Goal: Task Accomplishment & Management: Use online tool/utility

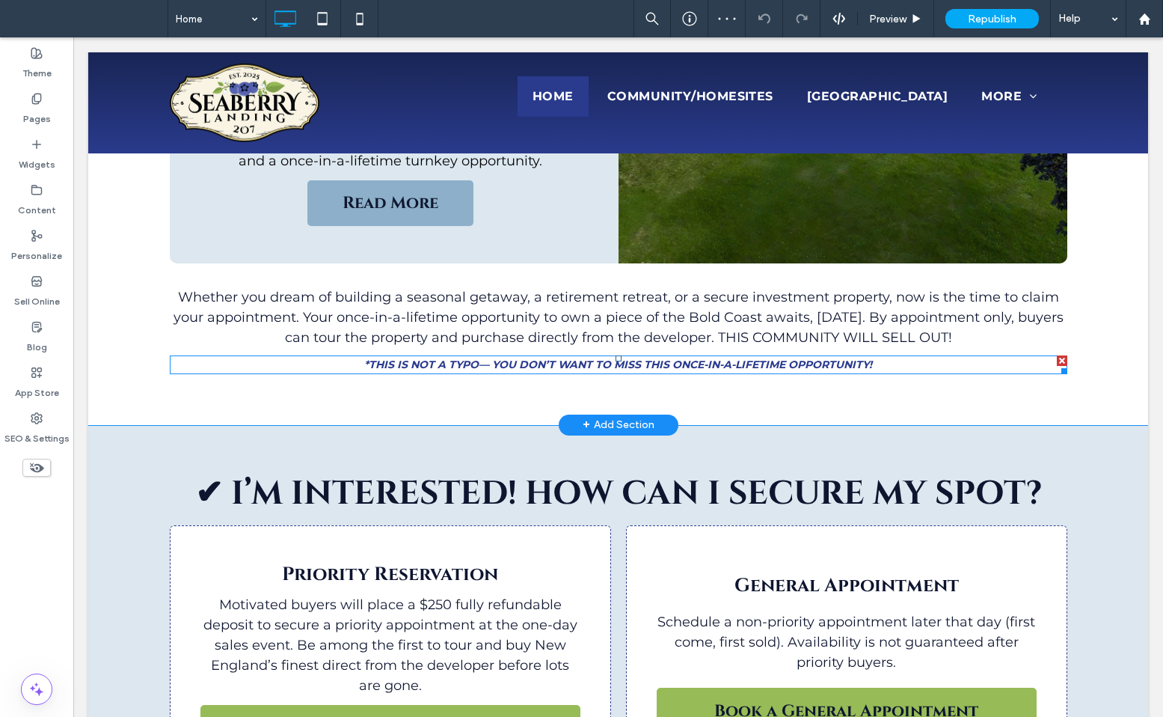
click at [474, 358] on strong "*THIS IS NOT A TYPO— YOU DON’T WANT TO MISS THIS ONCE-IN-A-LIFETIME OPPORTUNITY!" at bounding box center [618, 364] width 508 height 13
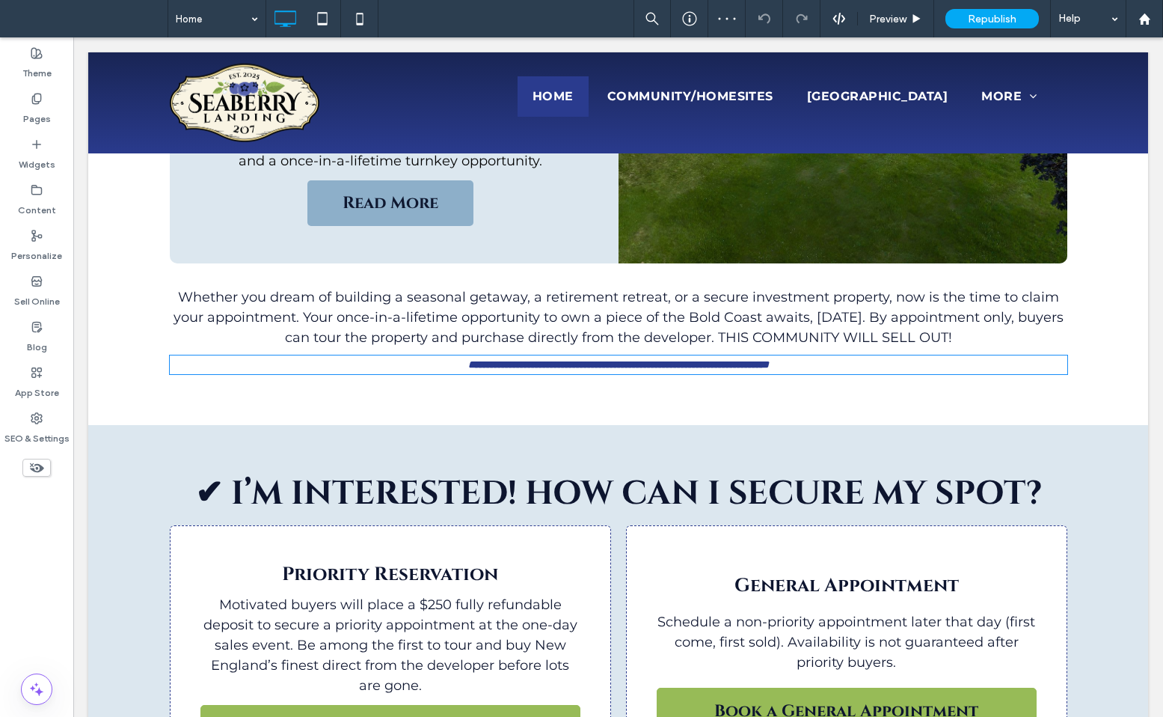
type input "**********"
type input "**"
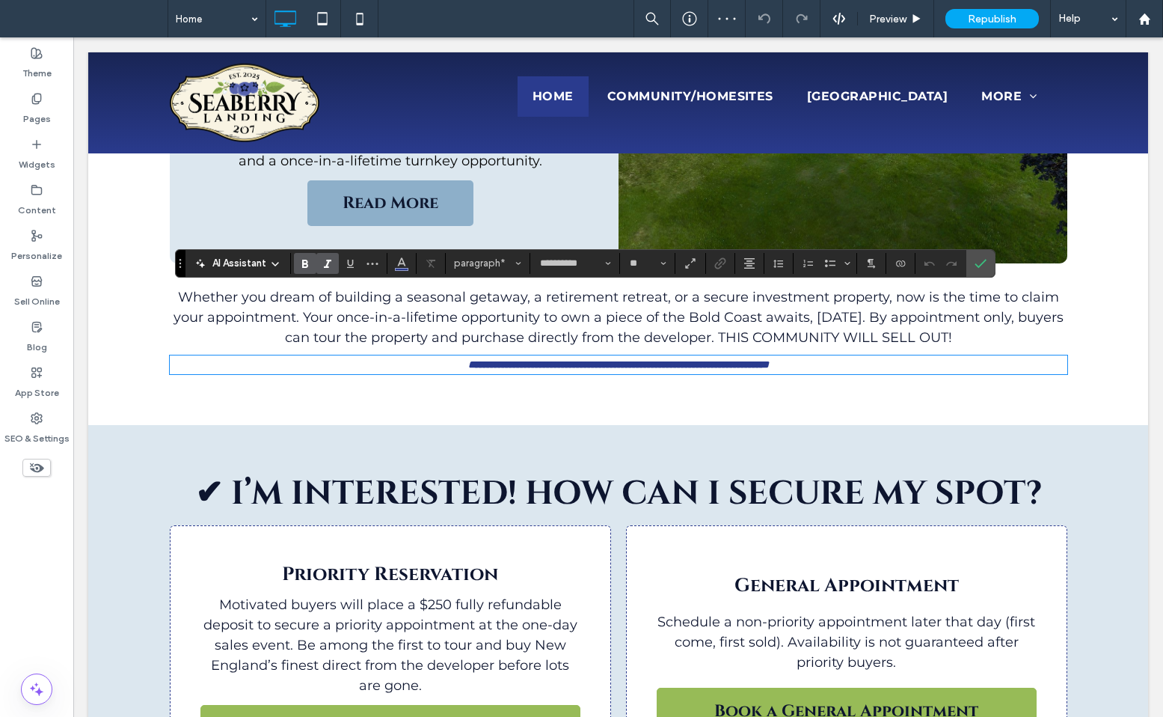
click at [480, 359] on strong "**********" at bounding box center [618, 364] width 301 height 10
click at [984, 255] on span "Confirm" at bounding box center [981, 263] width 12 height 25
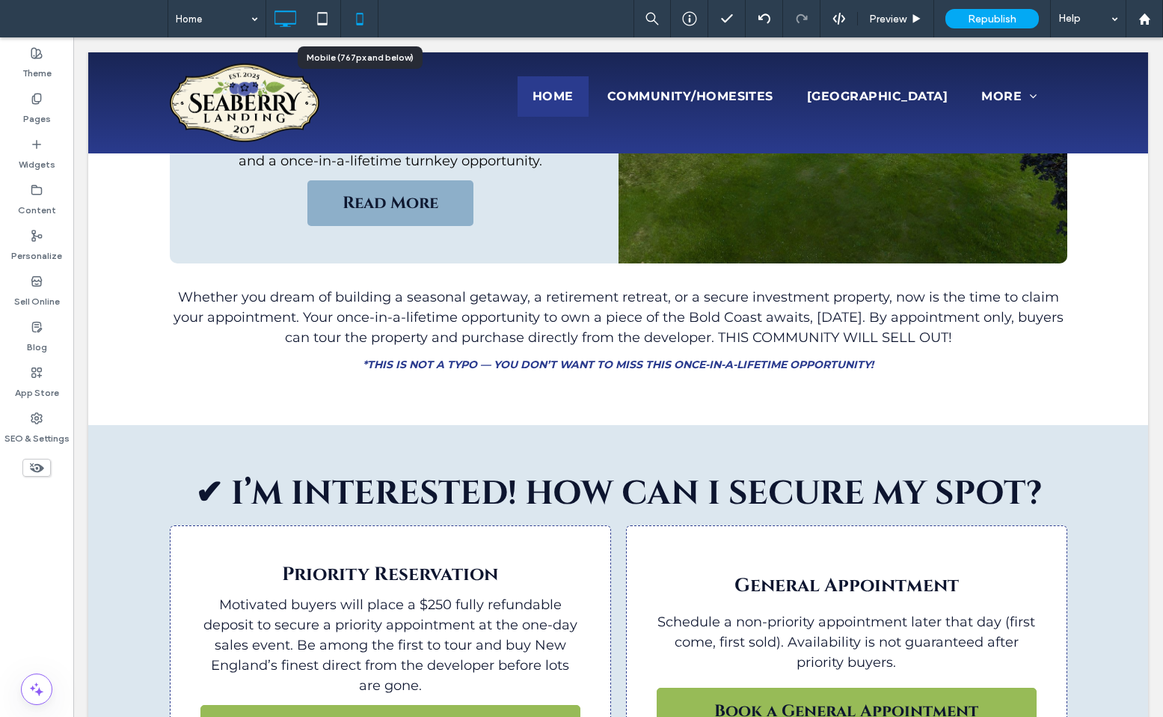
click at [359, 16] on icon at bounding box center [360, 19] width 30 height 30
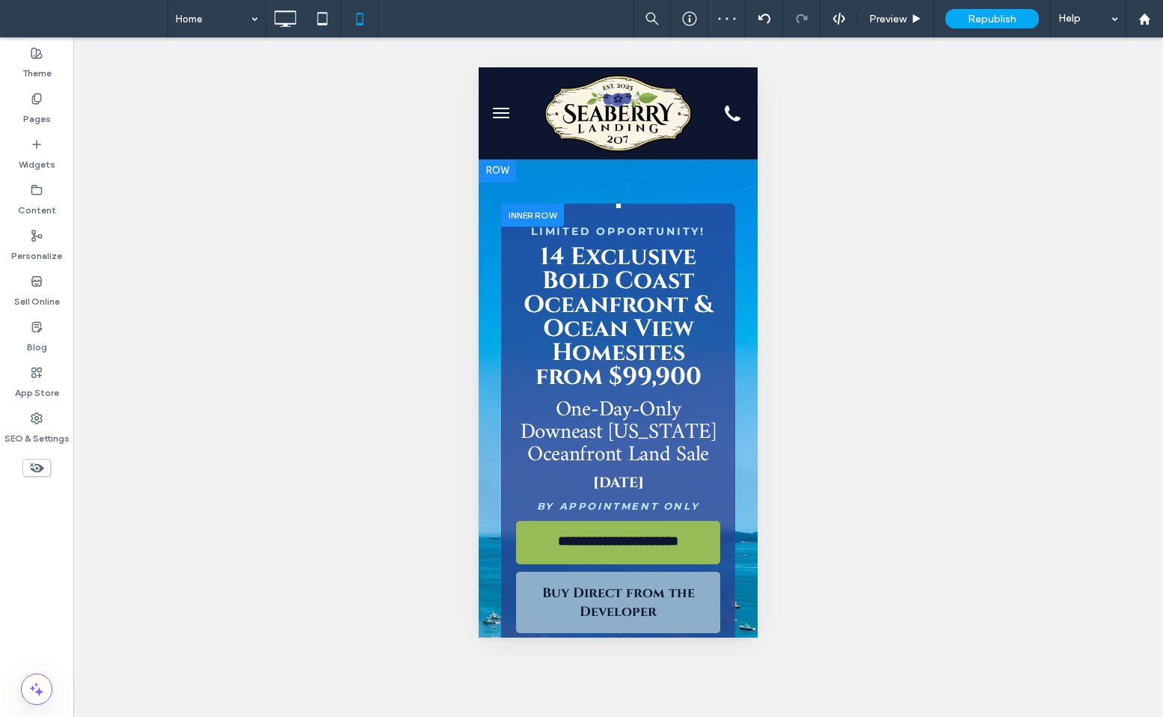
click at [529, 219] on div at bounding box center [532, 214] width 63 height 23
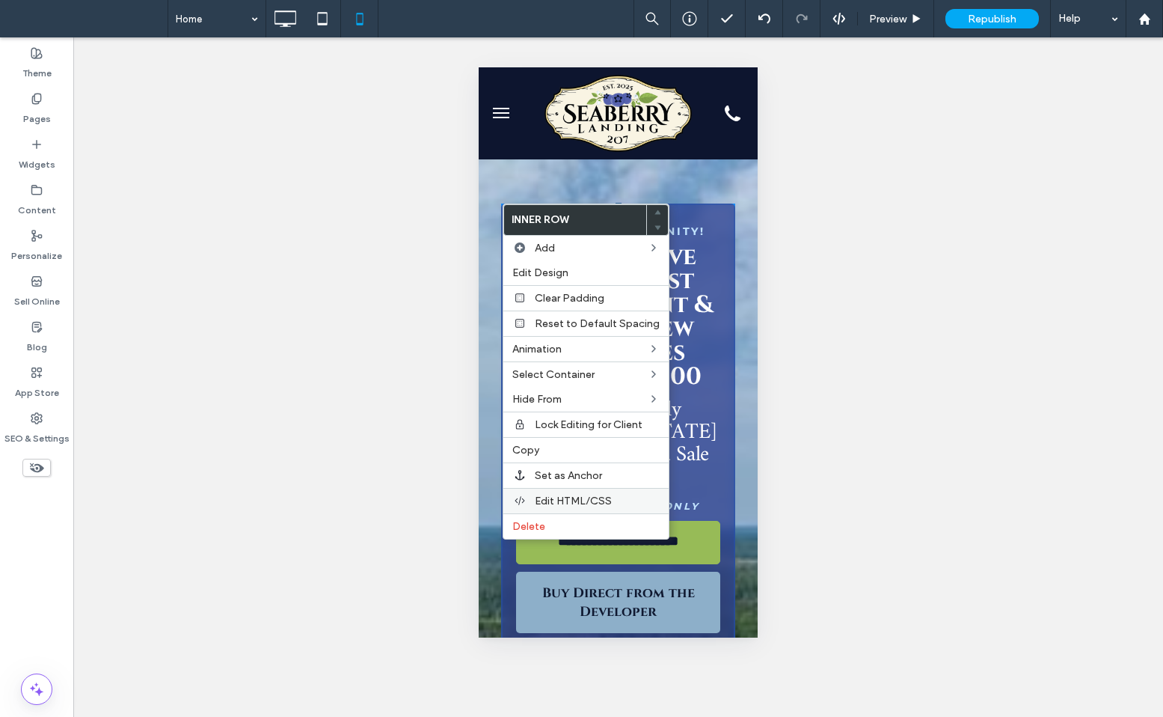
click at [588, 504] on span "Edit HTML/CSS" at bounding box center [573, 500] width 77 height 13
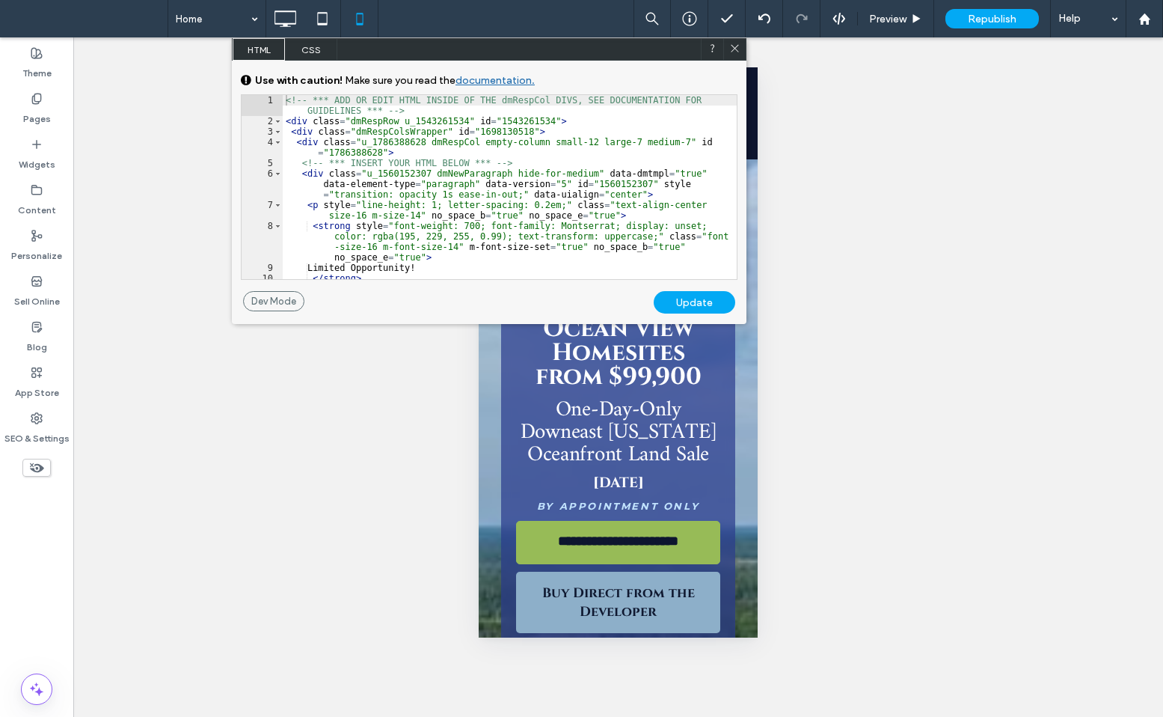
click at [737, 52] on icon at bounding box center [734, 48] width 11 height 11
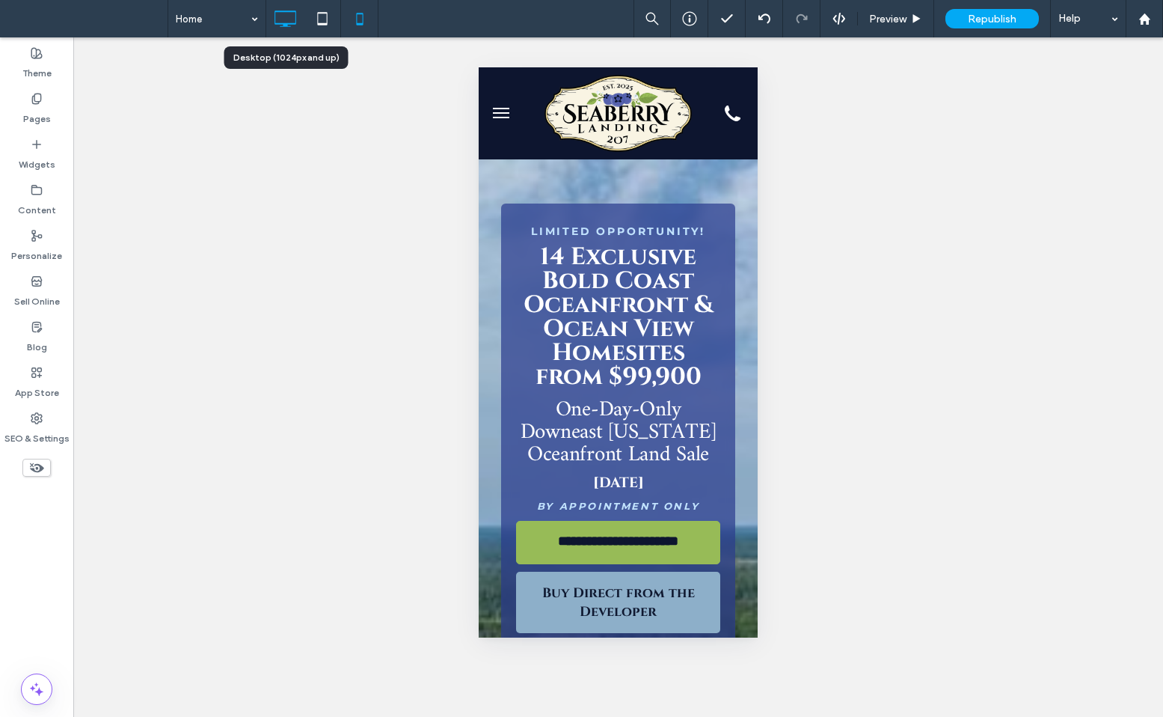
click at [283, 16] on icon at bounding box center [285, 19] width 30 height 30
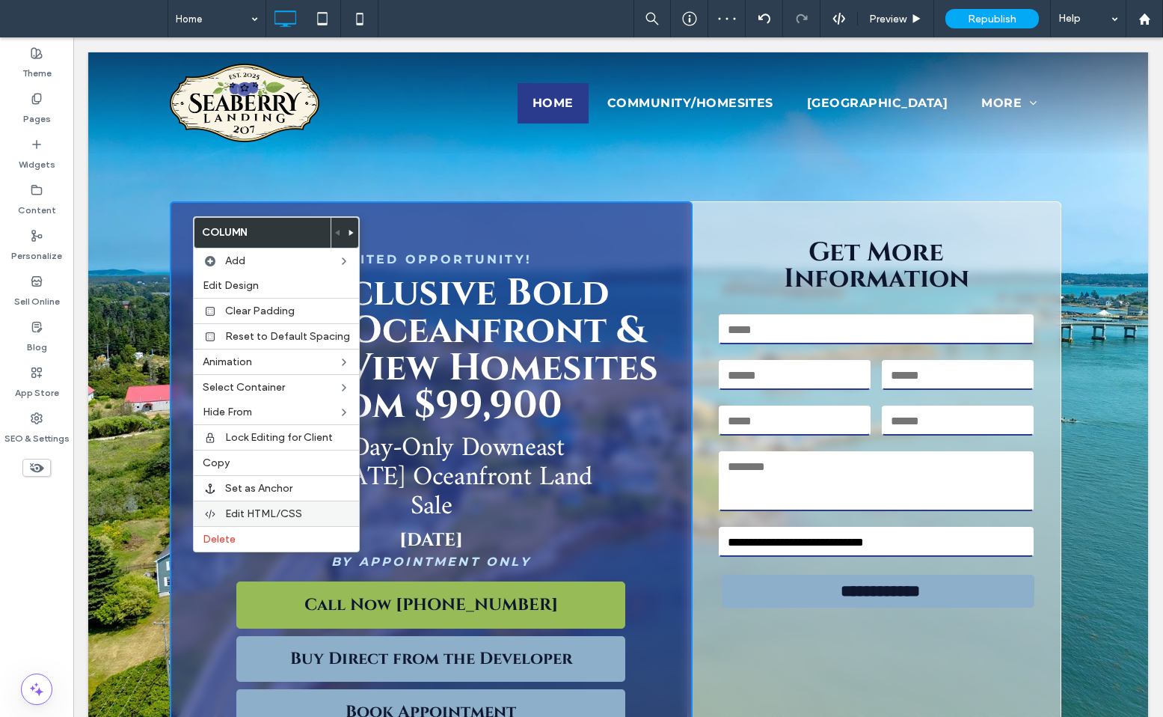
click at [236, 516] on span "Edit HTML/CSS" at bounding box center [263, 513] width 77 height 13
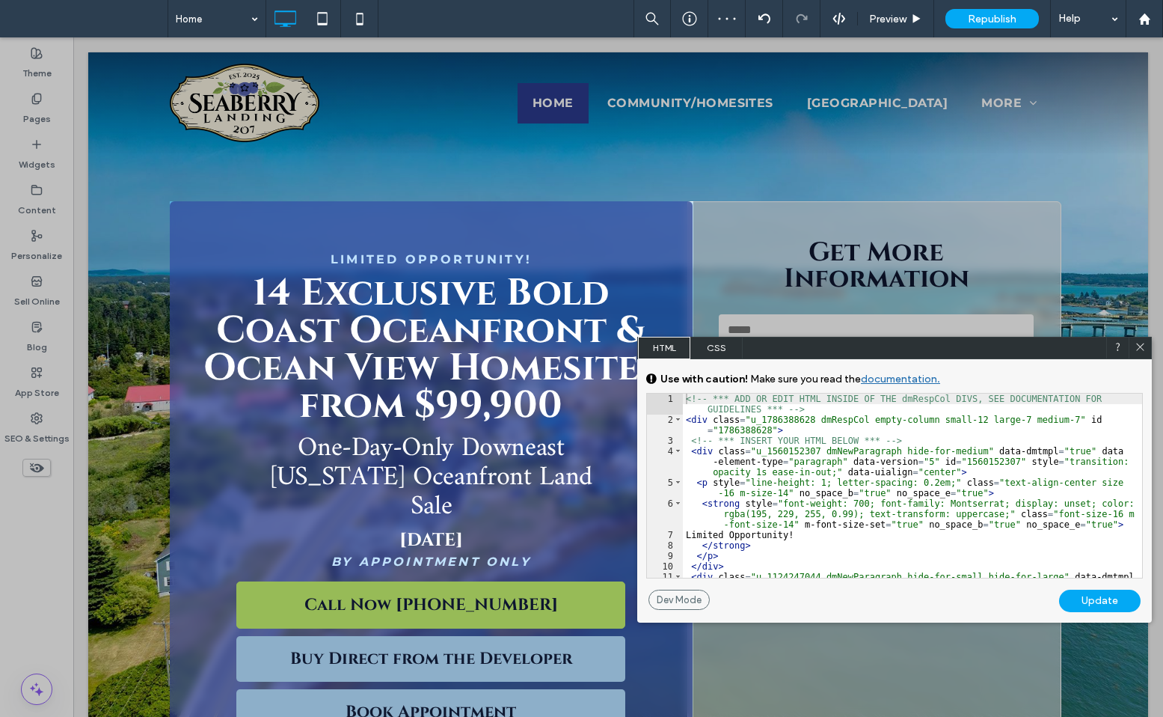
click at [708, 354] on span "CSS" at bounding box center [716, 348] width 52 height 22
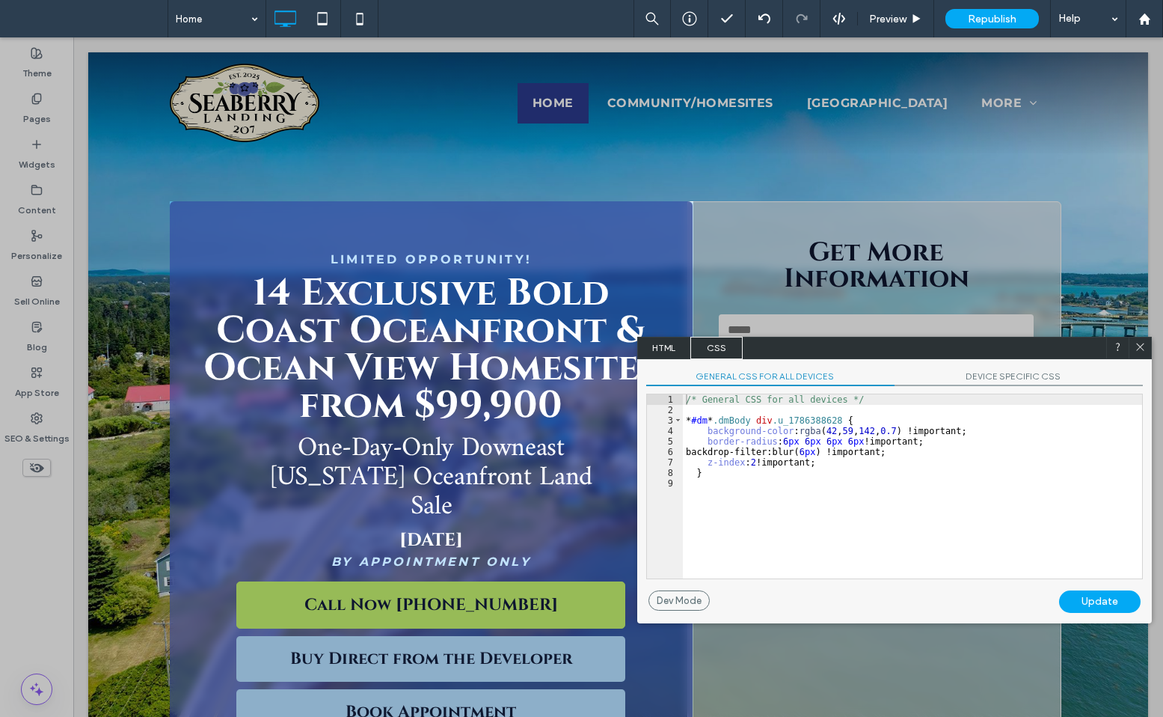
scroll to position [1, 0]
click at [873, 547] on div "/* General CSS for all devices */ * #dm * .dmBody div .u_1786388628 { backgroun…" at bounding box center [912, 496] width 459 height 205
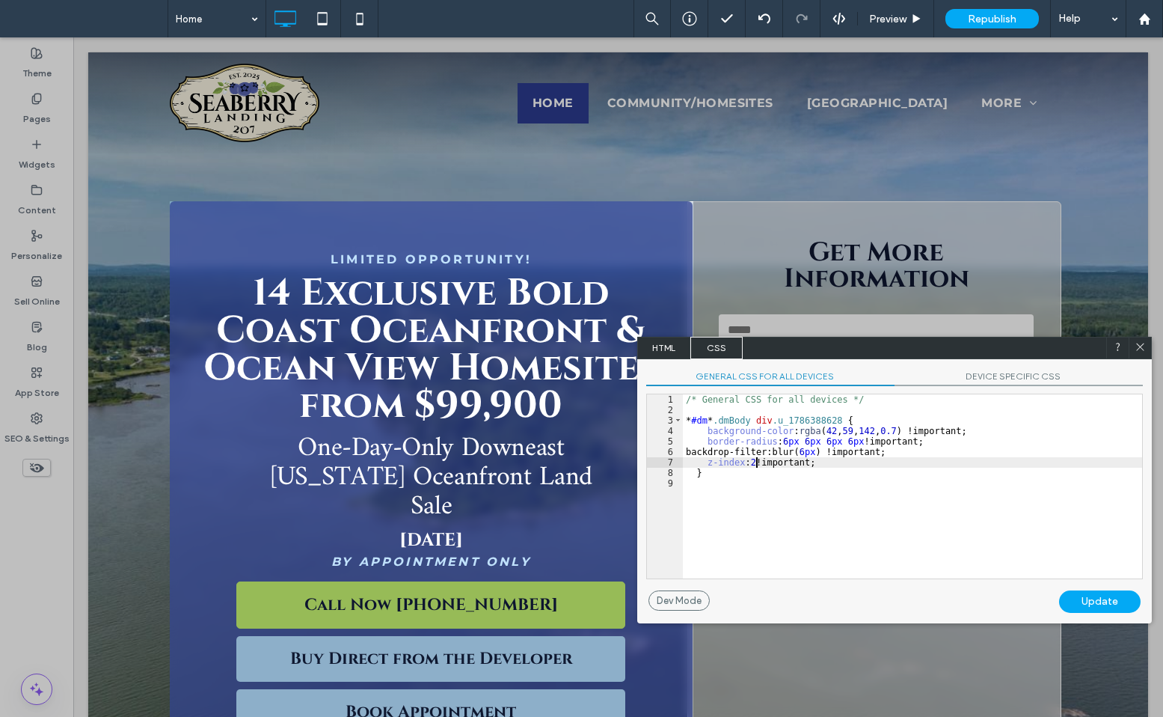
click at [758, 459] on div "/* General CSS for all devices */ * #dm * .dmBody div .u_1786388628 { backgroun…" at bounding box center [912, 496] width 459 height 205
type textarea "**"
click at [1107, 597] on div "Update" at bounding box center [1100, 601] width 82 height 22
click at [1138, 344] on icon at bounding box center [1140, 346] width 11 height 11
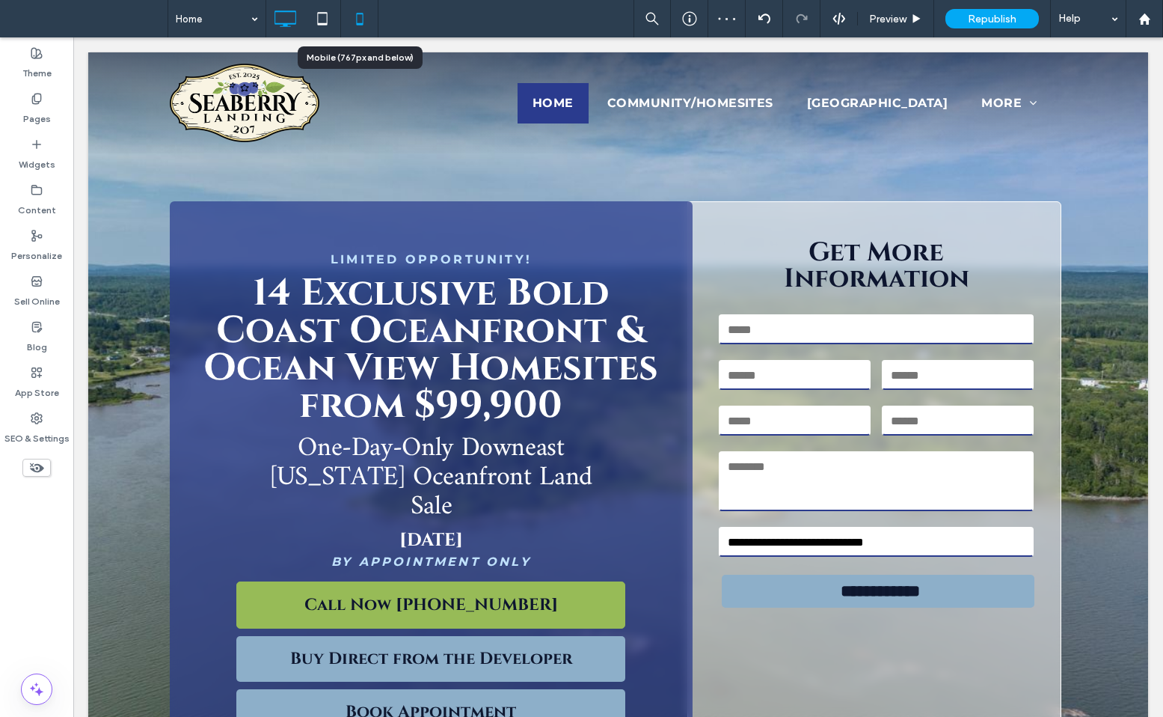
click at [357, 14] on icon at bounding box center [360, 19] width 30 height 30
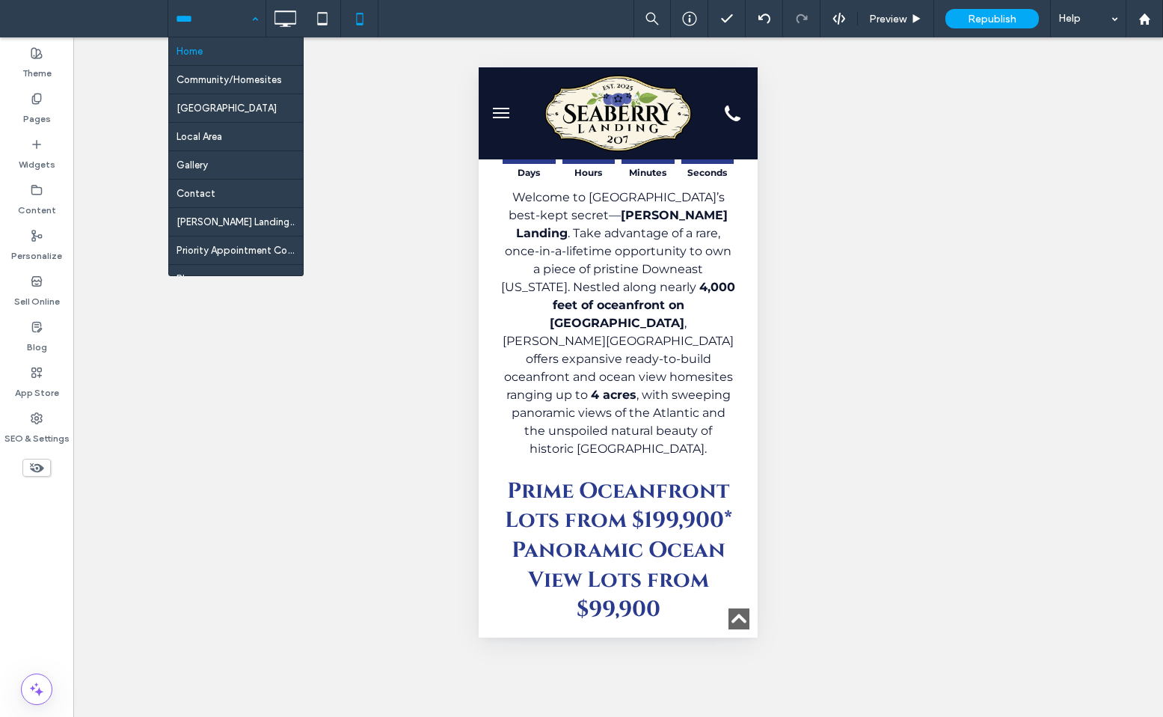
scroll to position [110, 0]
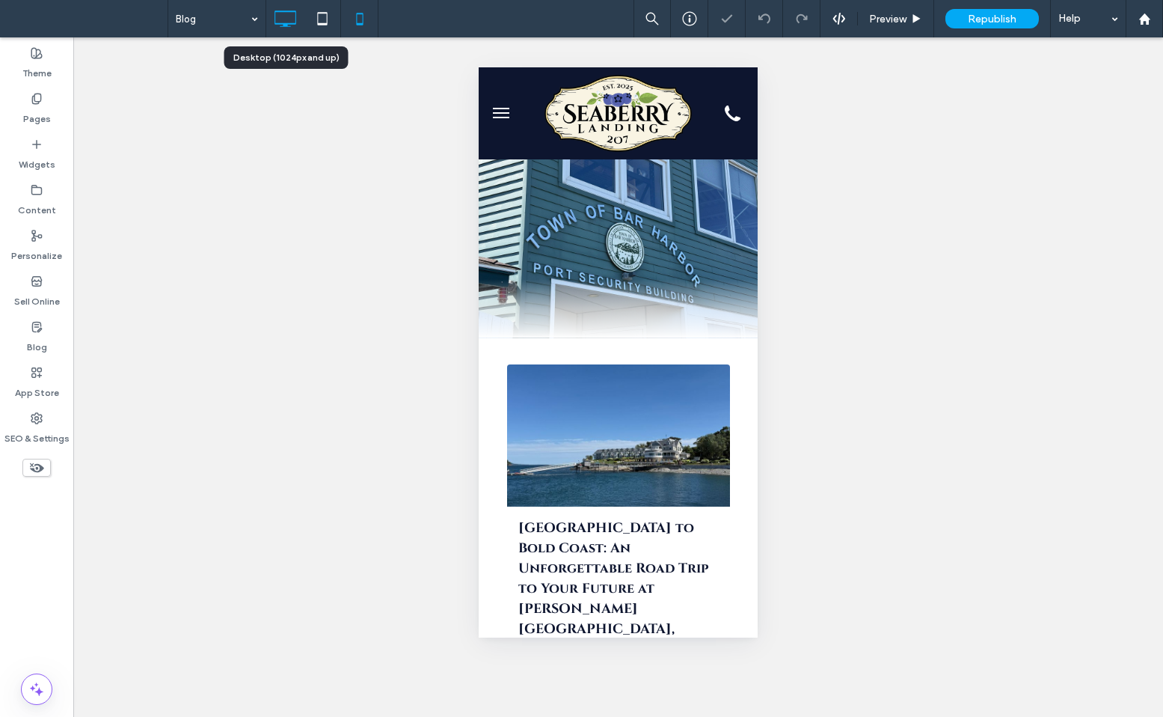
click at [291, 22] on icon at bounding box center [285, 19] width 30 height 30
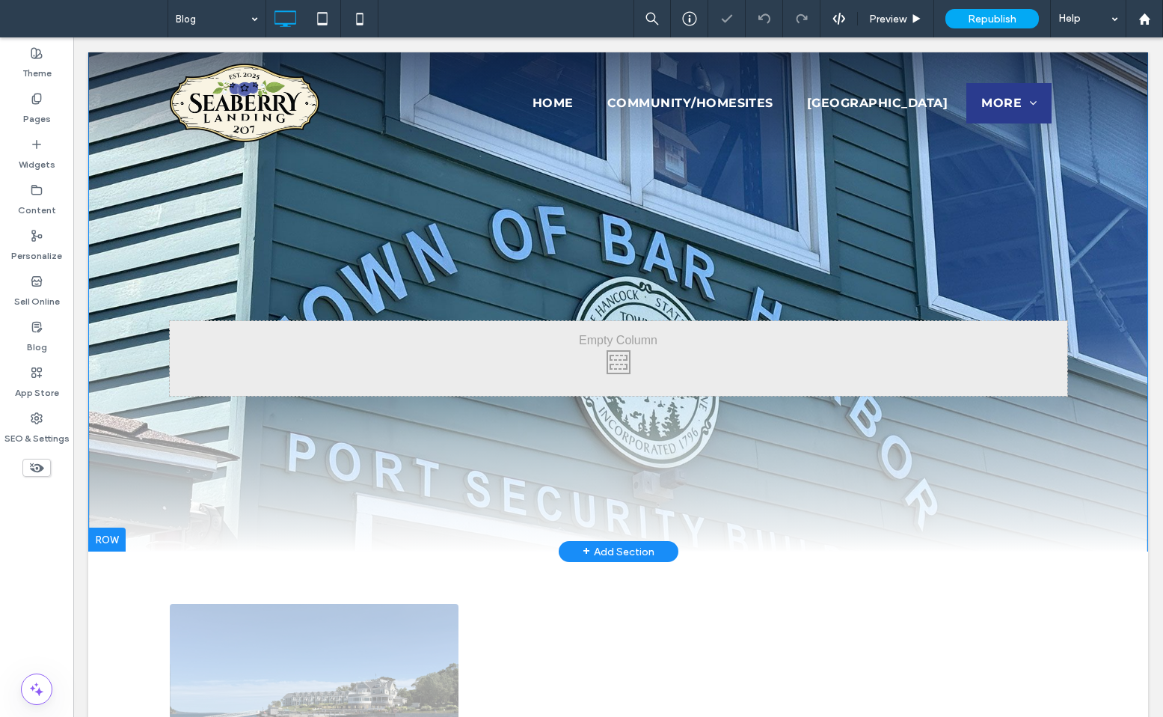
click at [429, 219] on div "Click To Paste Click To Paste Row + Add Section" at bounding box center [618, 302] width 1060 height 500
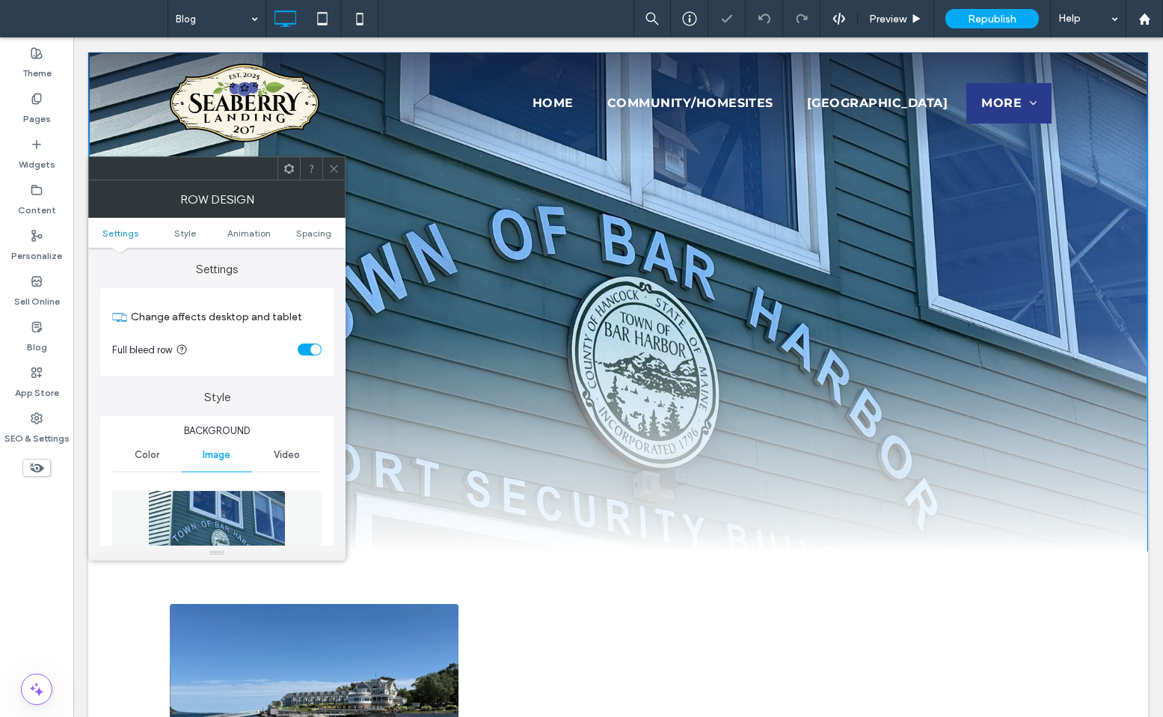
click at [205, 510] on img at bounding box center [216, 541] width 137 height 103
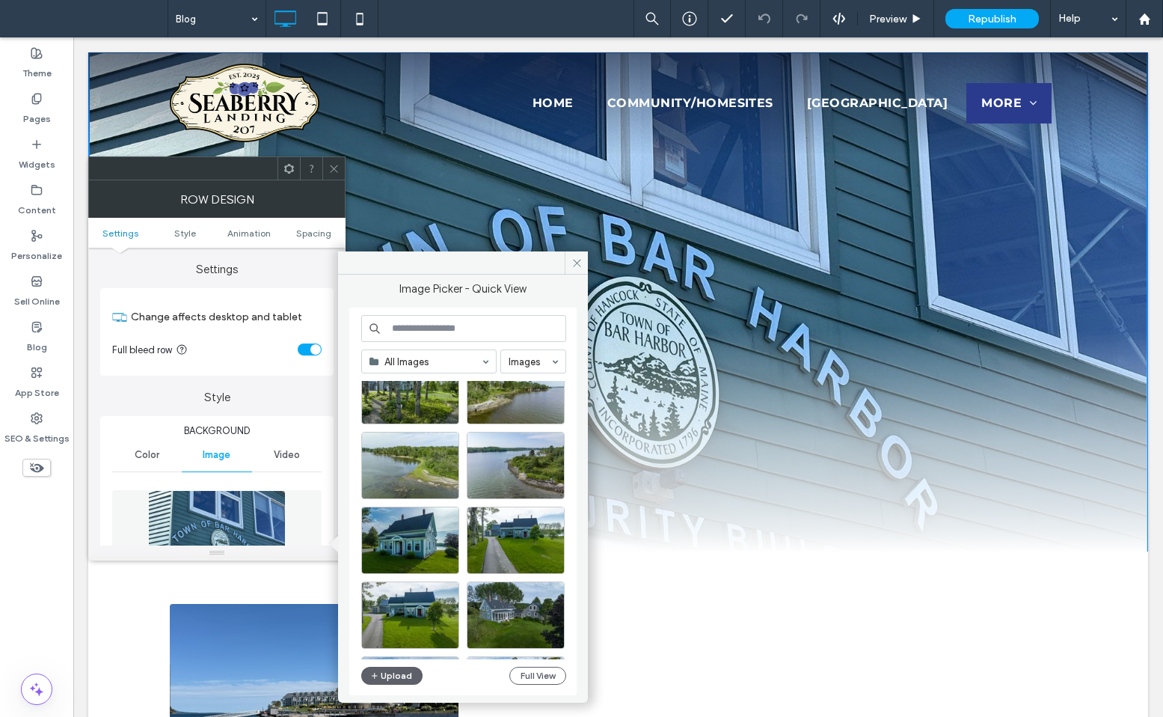
scroll to position [1095, 0]
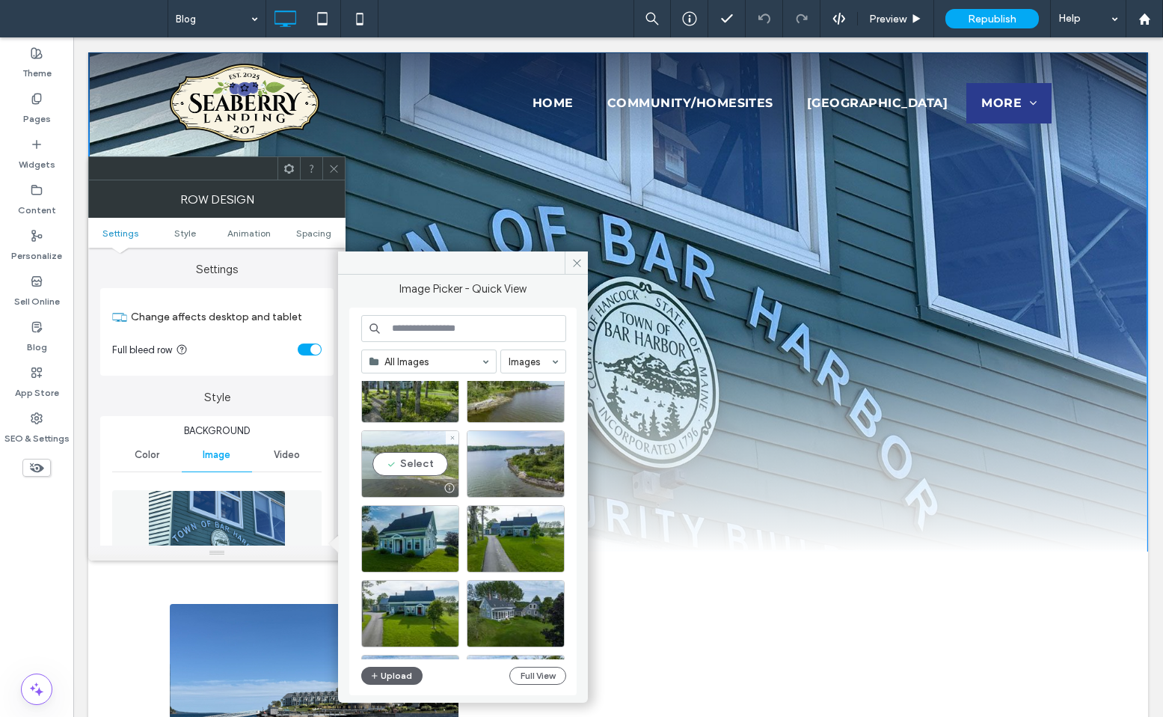
click at [422, 463] on div "Select" at bounding box center [410, 463] width 98 height 67
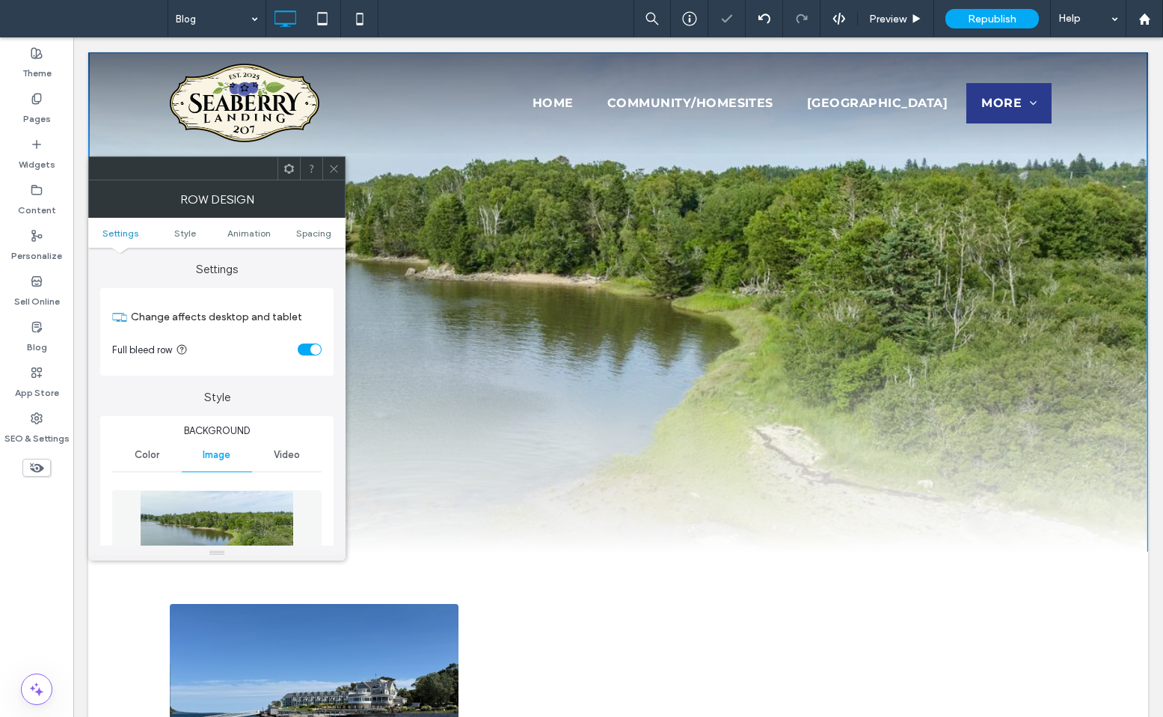
click at [232, 518] on img at bounding box center [217, 541] width 154 height 103
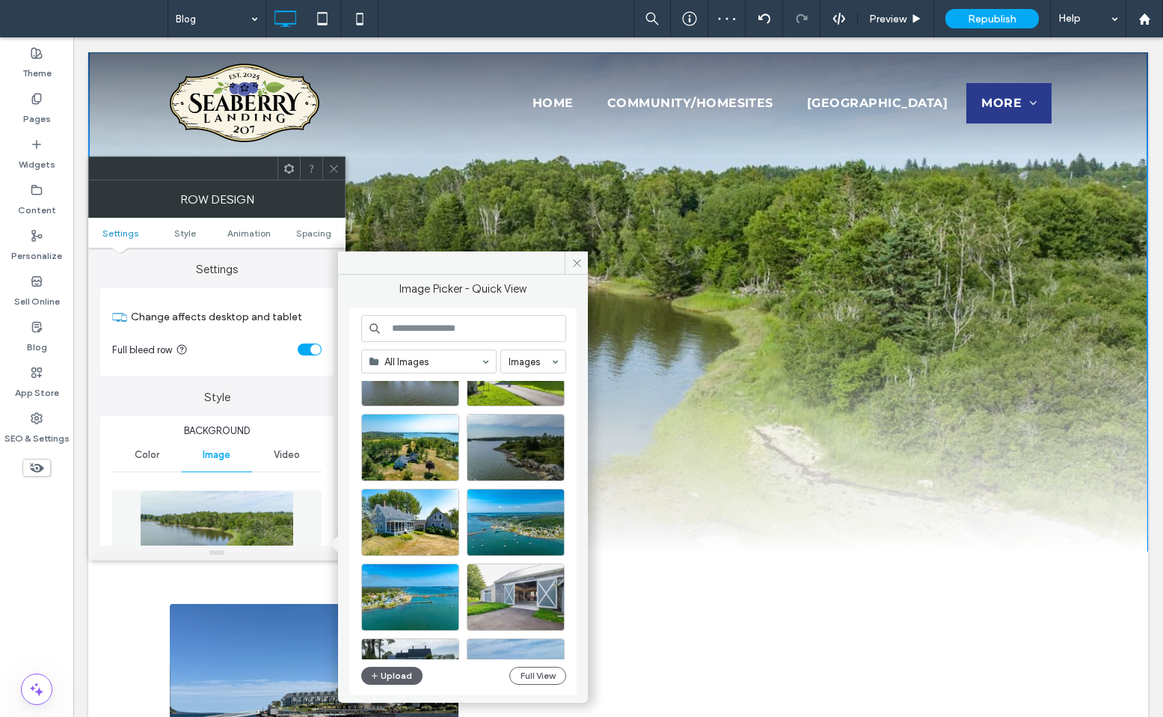
scroll to position [665, 0]
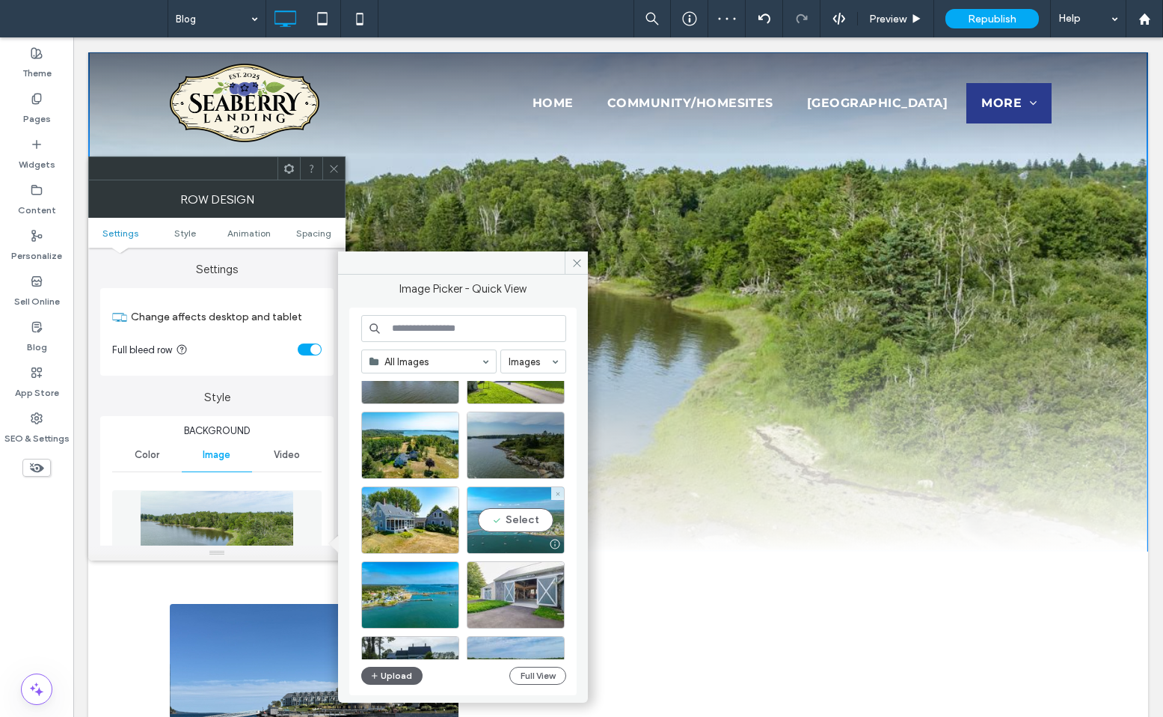
click at [503, 530] on div "Select" at bounding box center [516, 519] width 98 height 67
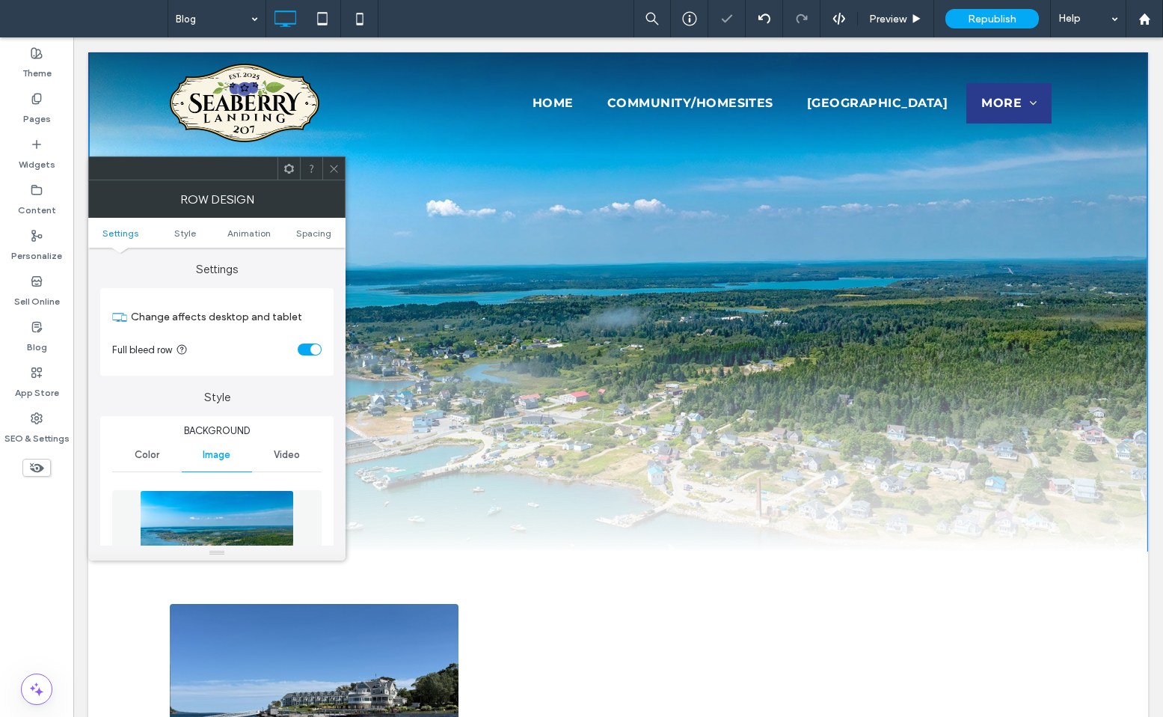
click at [331, 159] on span at bounding box center [333, 168] width 11 height 22
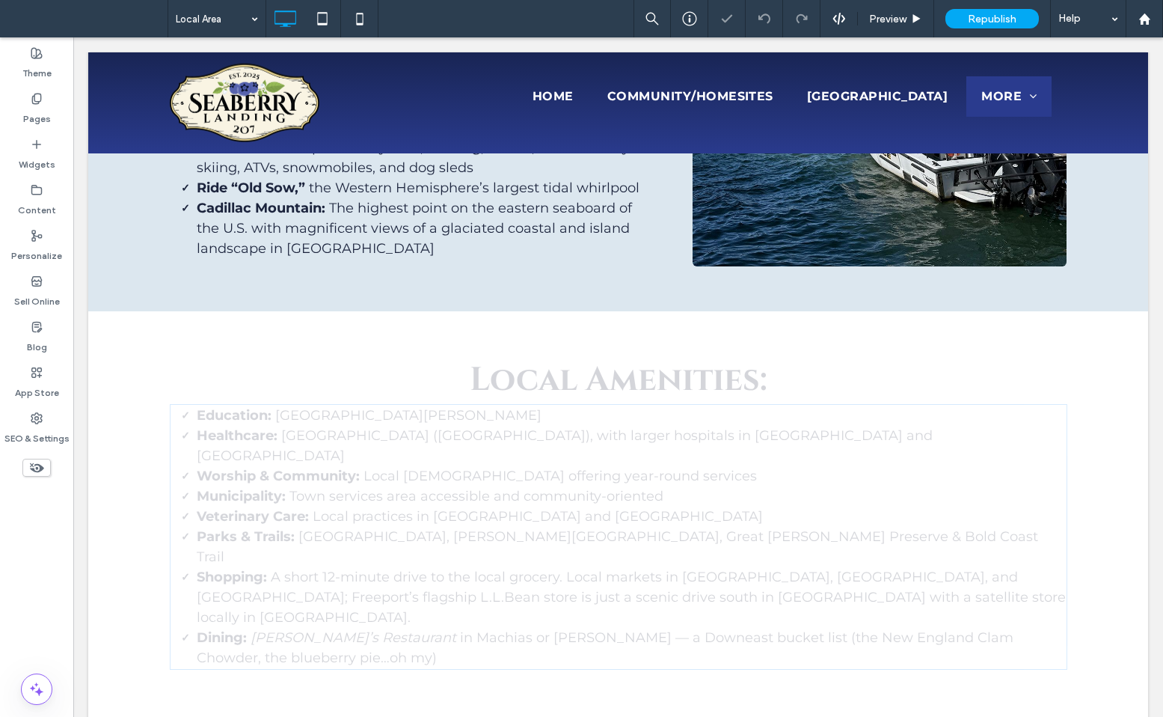
scroll to position [1412, 0]
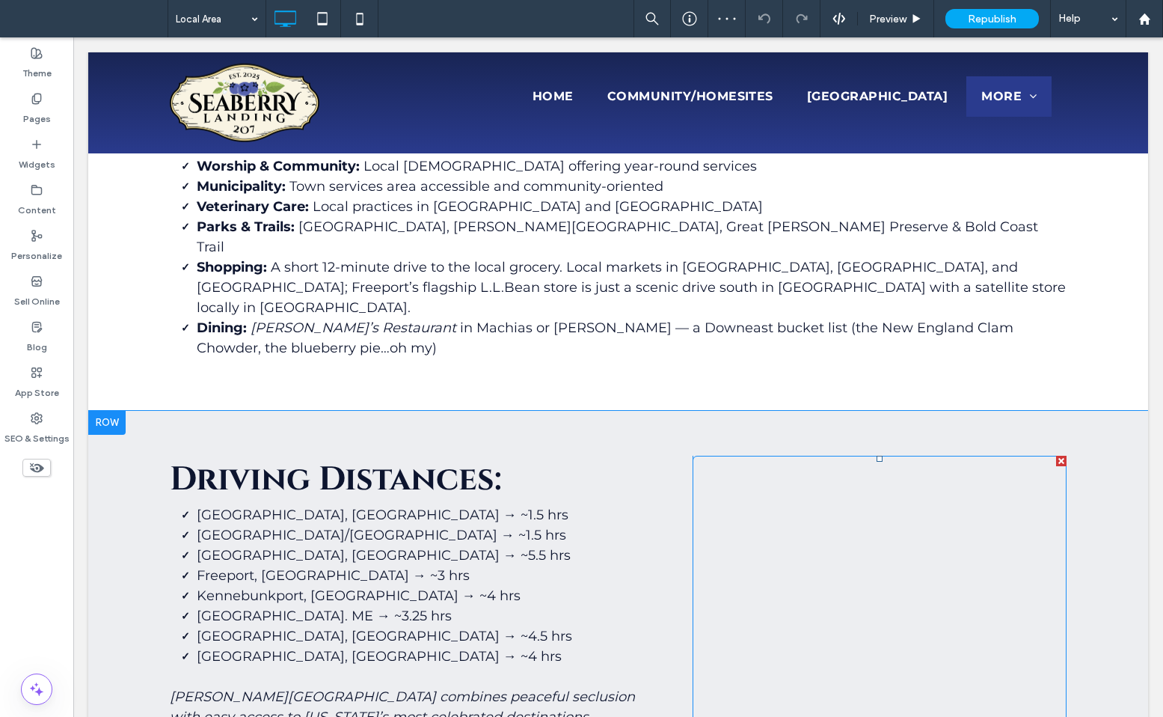
click at [836, 578] on span at bounding box center [880, 607] width 374 height 302
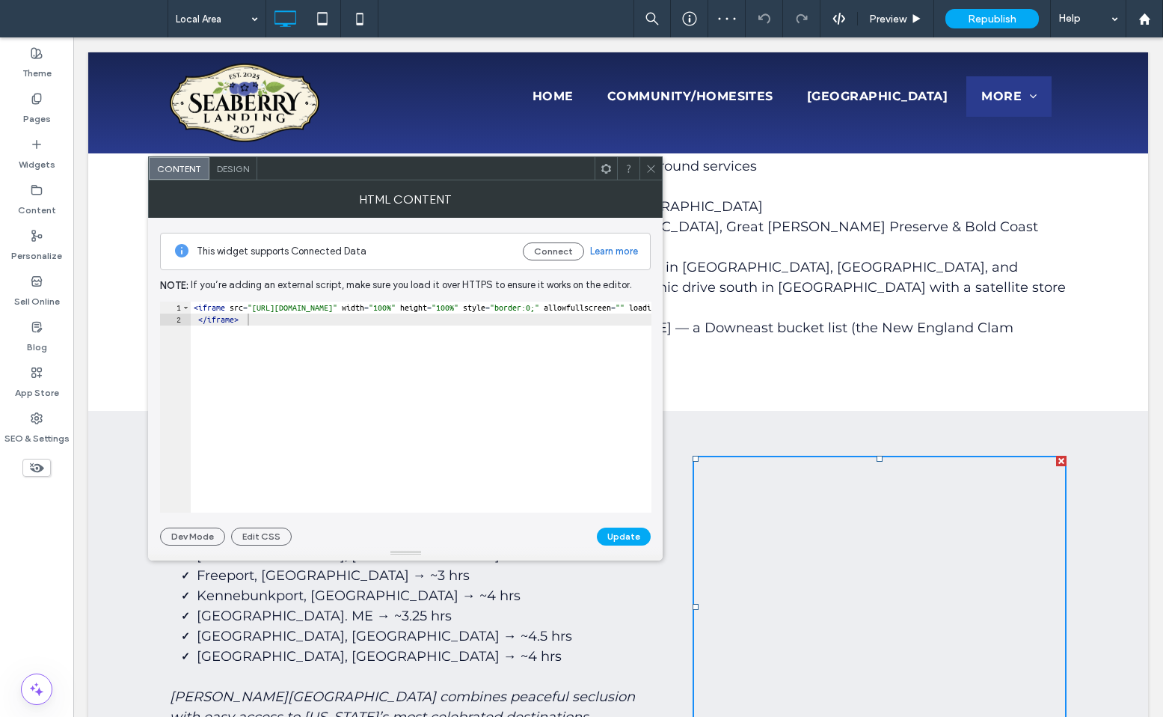
click at [643, 171] on div at bounding box center [651, 168] width 22 height 22
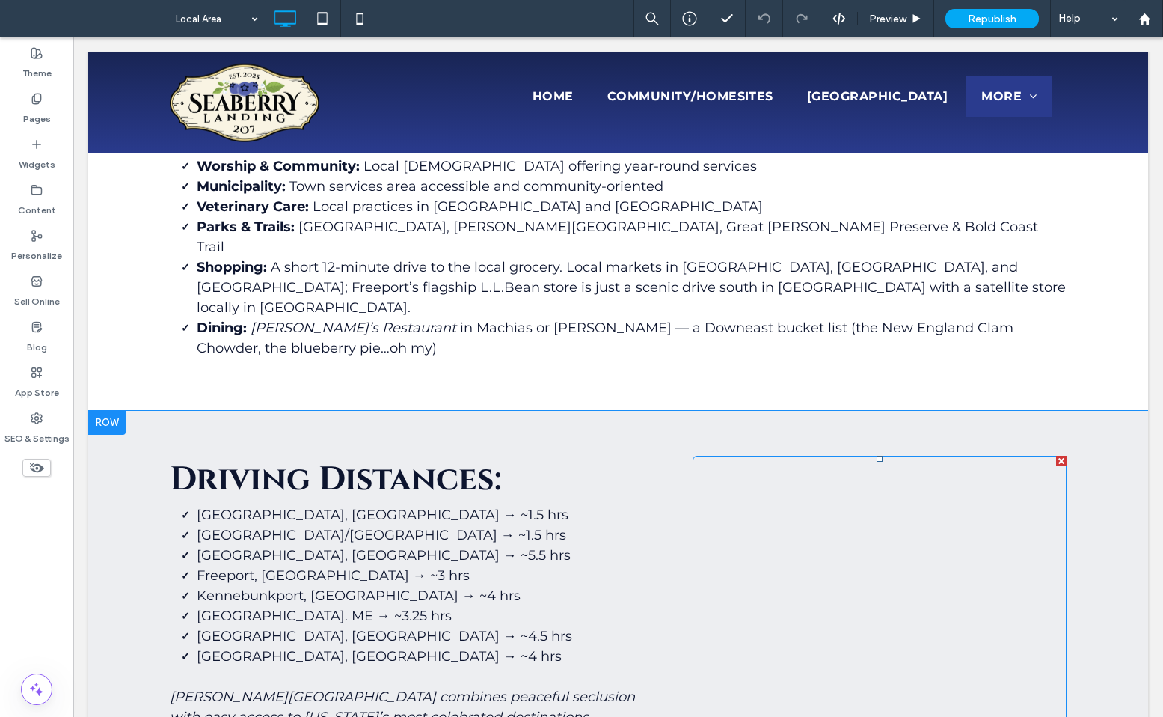
click at [860, 583] on span at bounding box center [880, 607] width 374 height 302
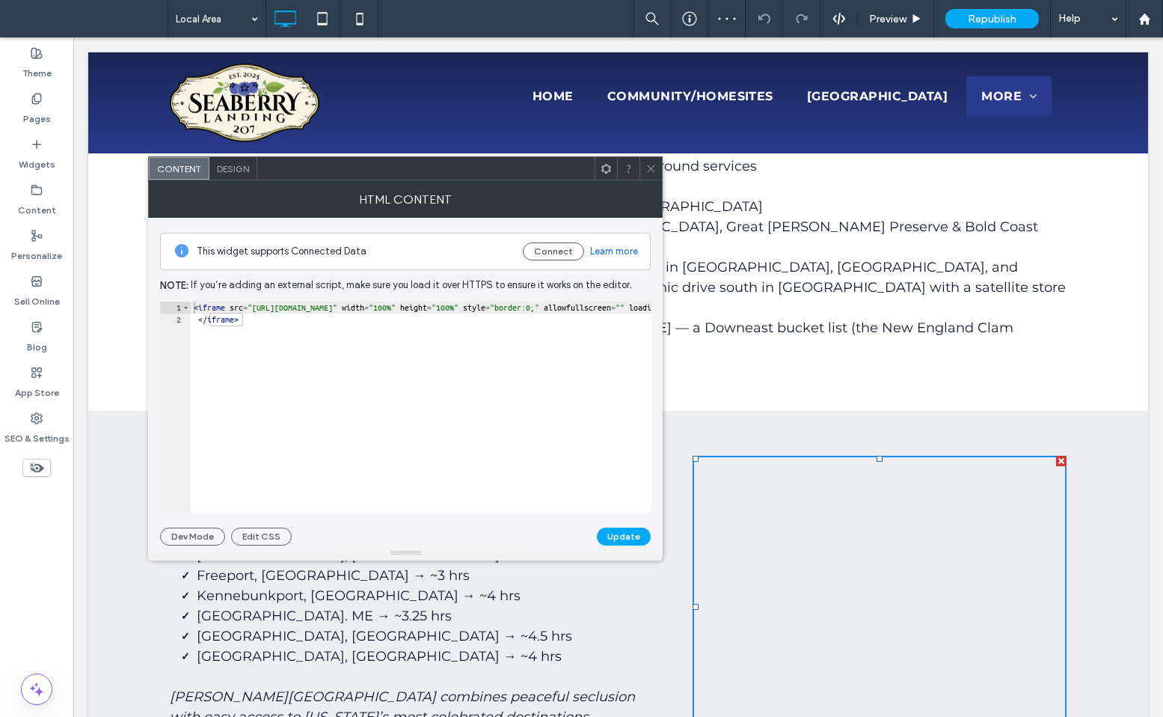
click at [655, 161] on span at bounding box center [651, 168] width 11 height 22
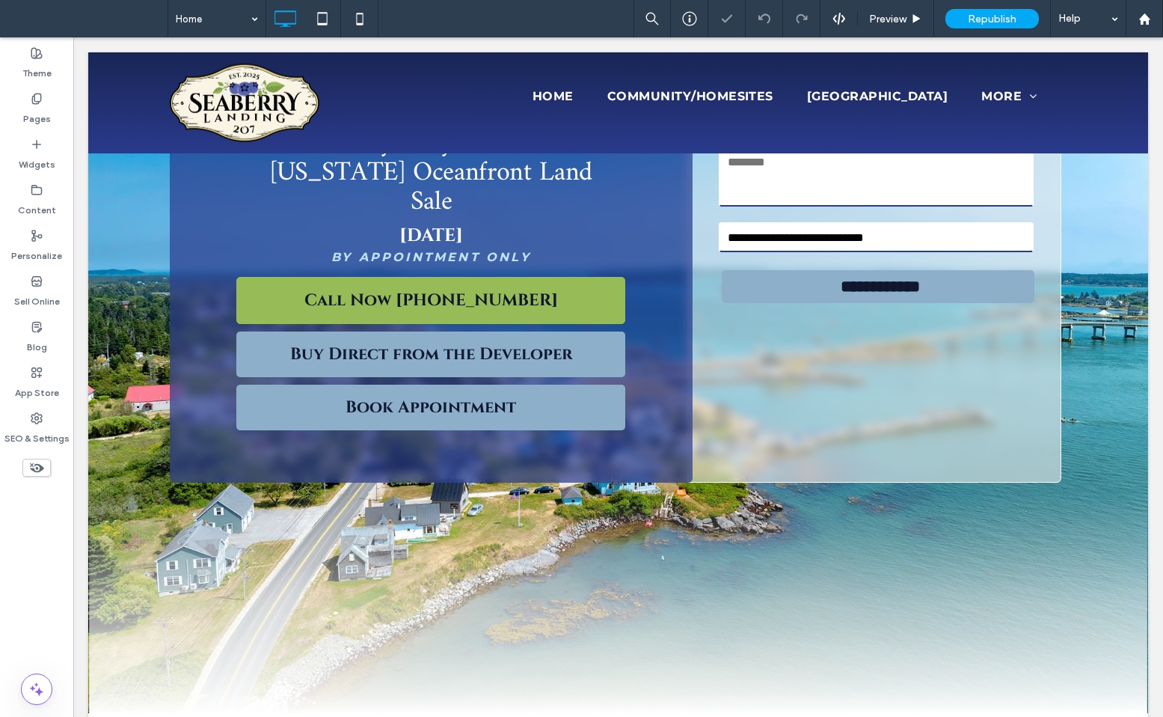
scroll to position [329, 0]
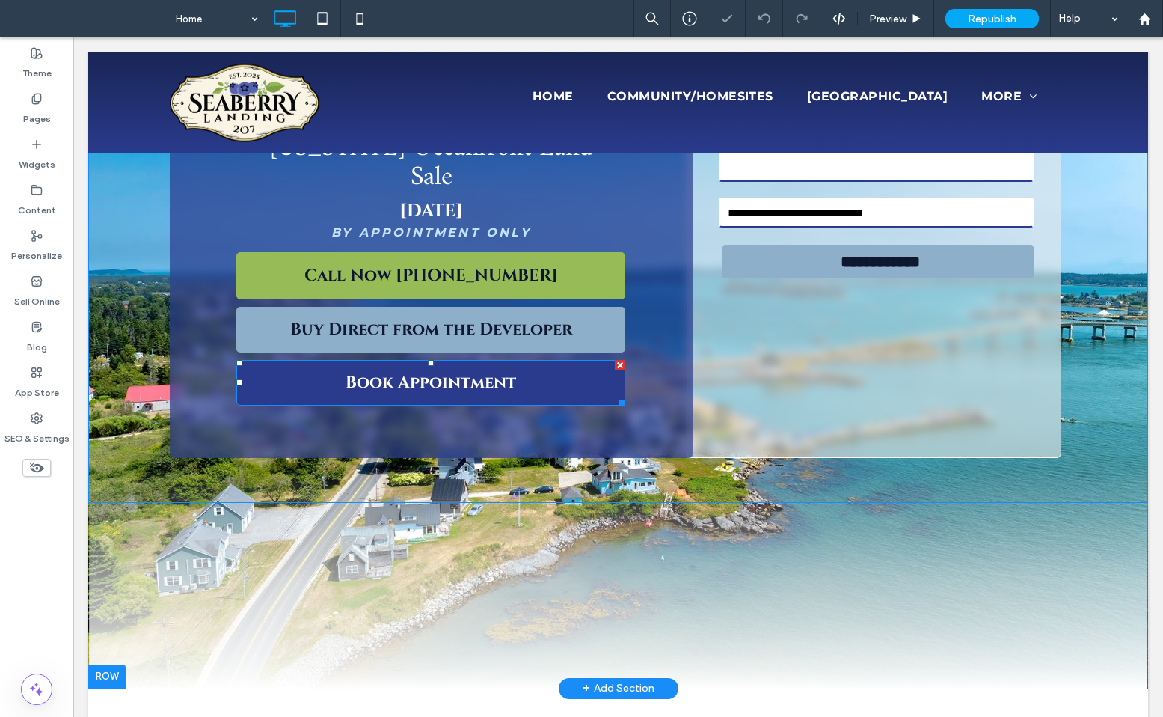
click at [337, 360] on link "Book Appointment" at bounding box center [430, 383] width 389 height 46
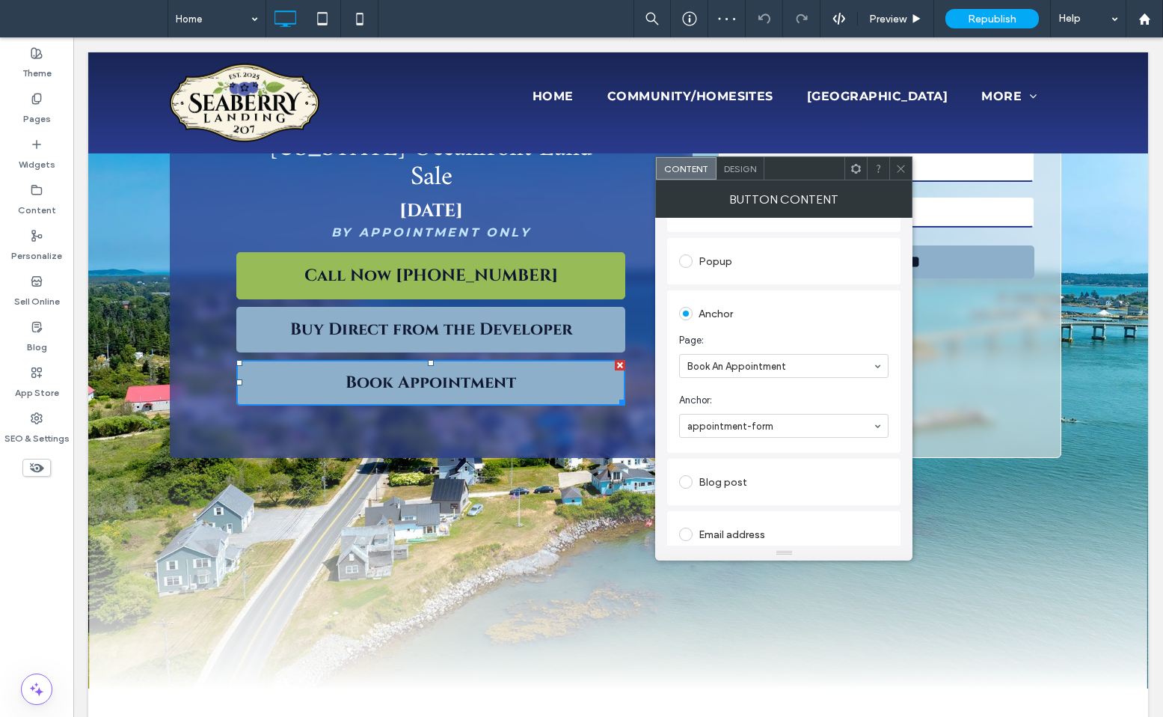
scroll to position [361, 0]
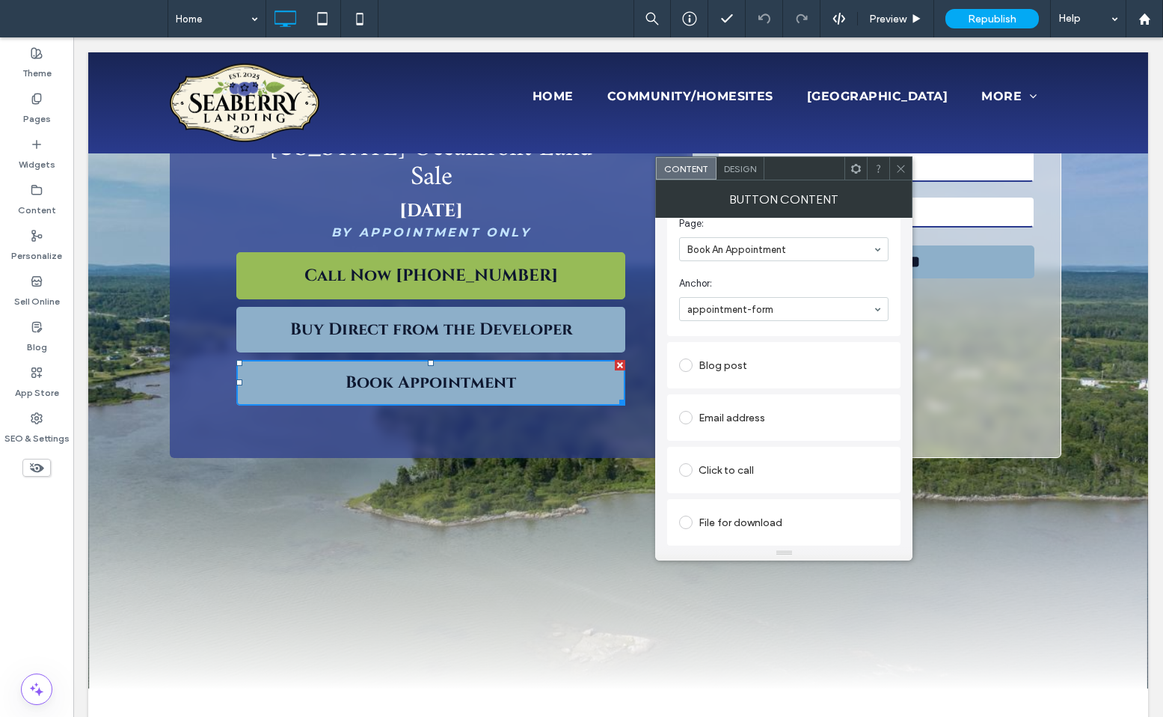
click at [904, 169] on icon at bounding box center [900, 168] width 11 height 11
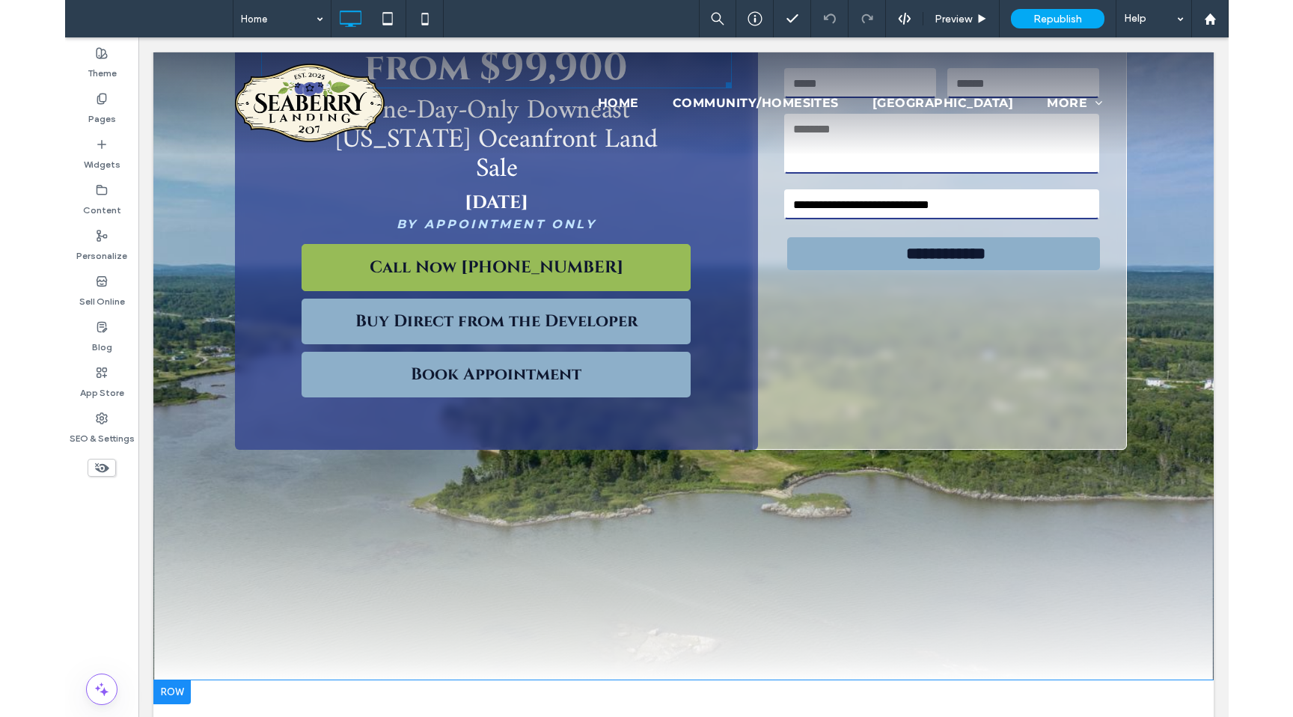
scroll to position [0, 0]
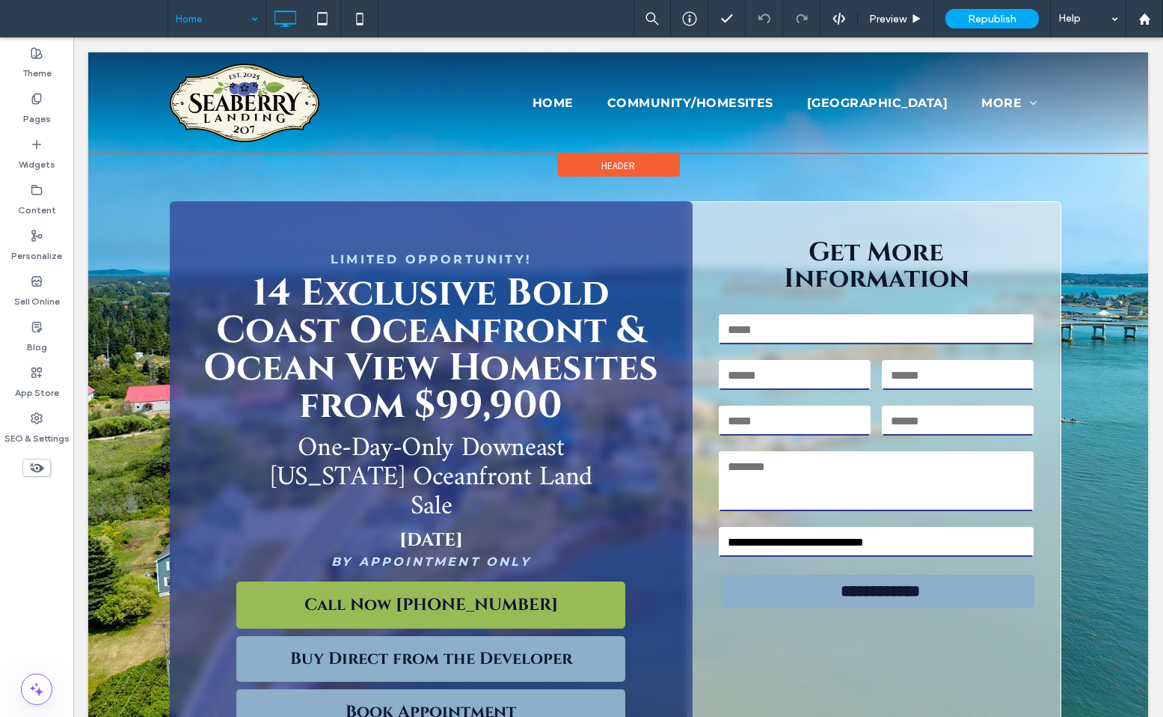
click at [575, 165] on div "Header" at bounding box center [618, 165] width 123 height 22
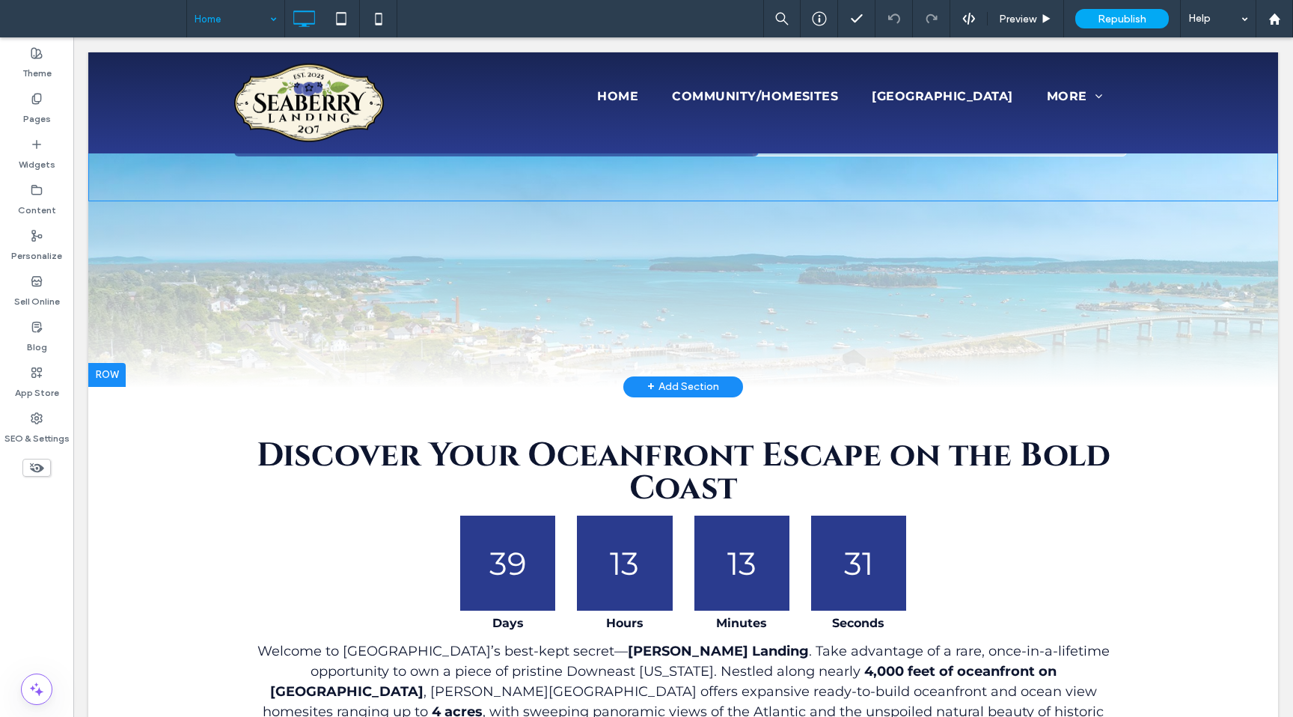
scroll to position [643, 0]
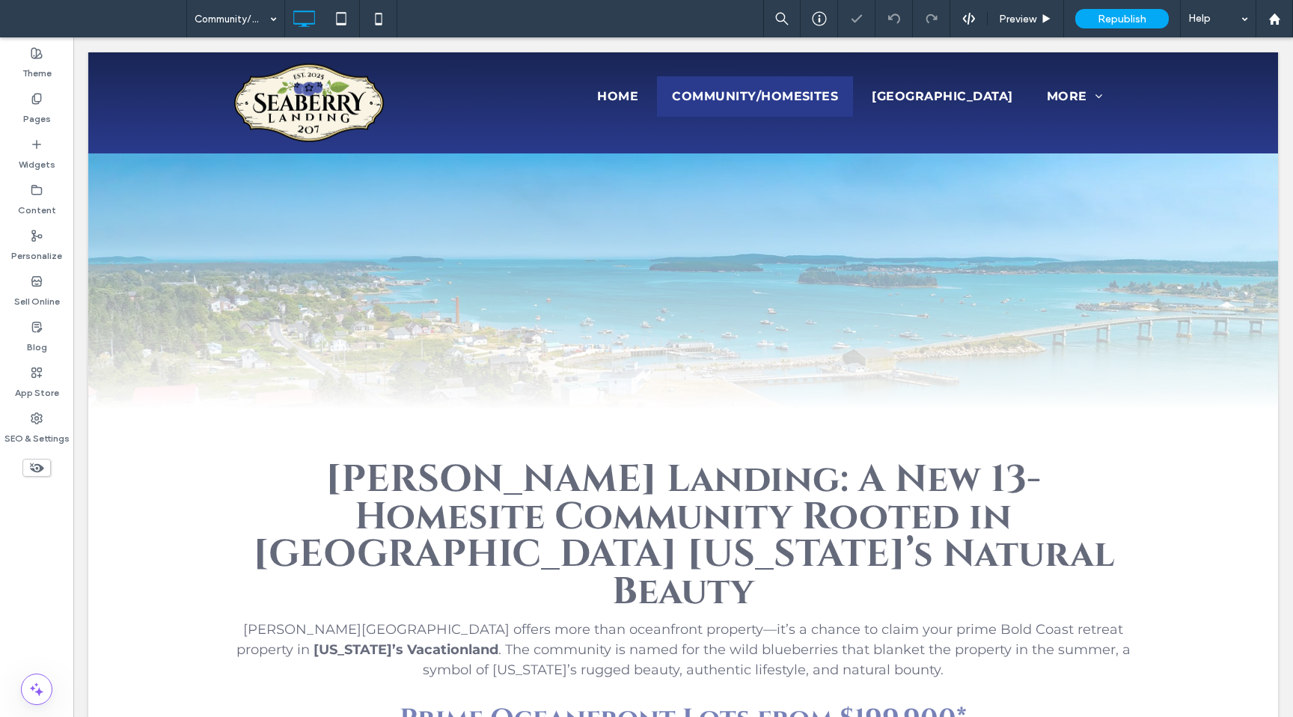
scroll to position [147, 0]
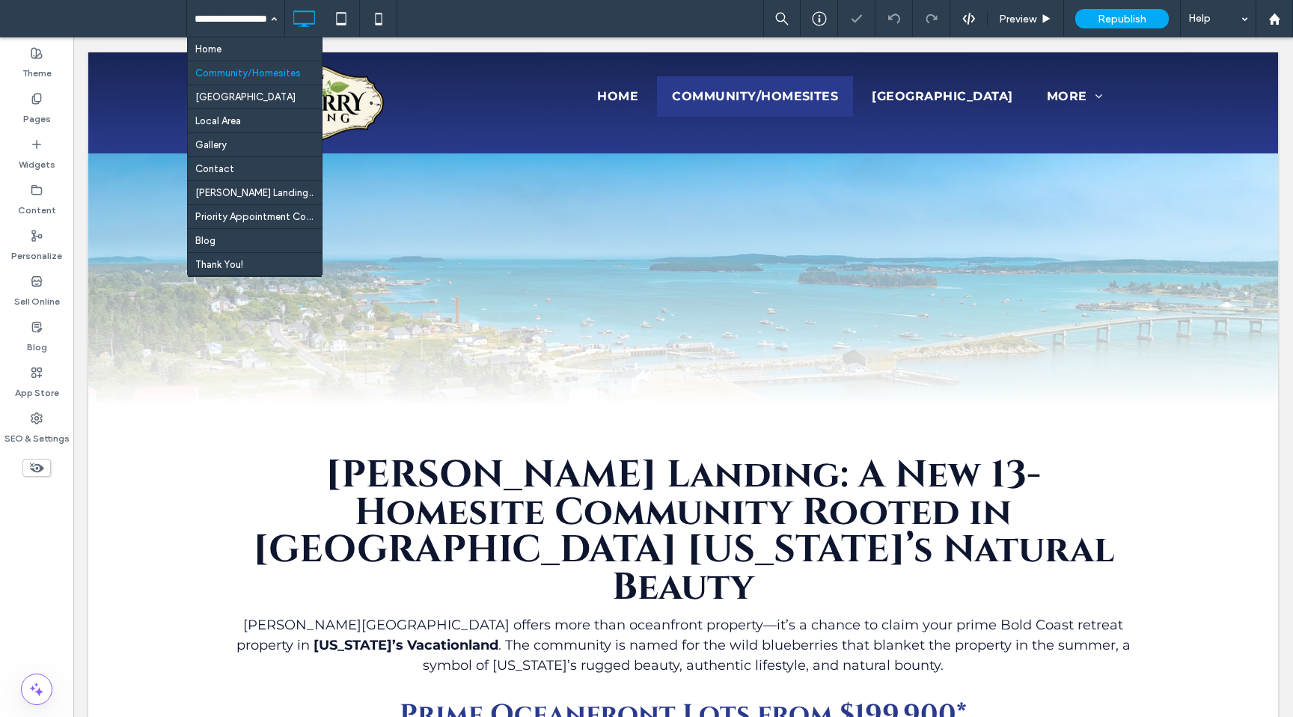
click at [250, 27] on input at bounding box center [231, 18] width 75 height 37
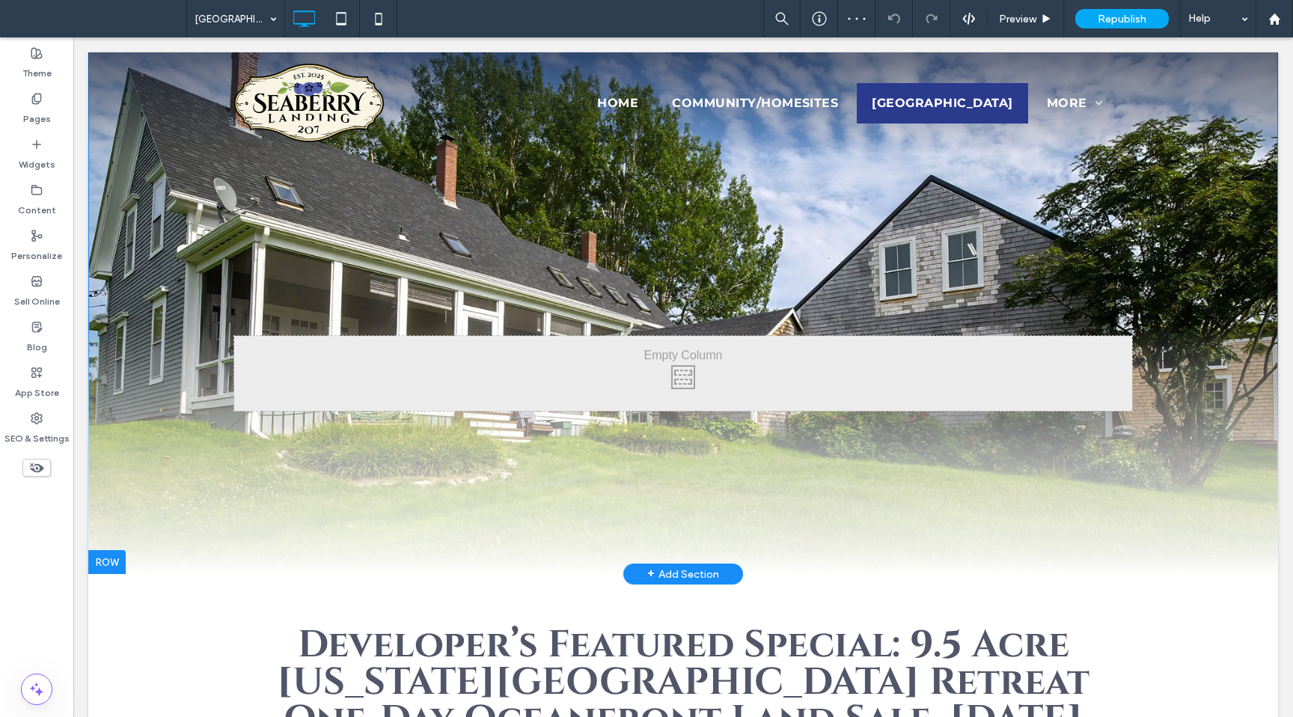
scroll to position [17, 0]
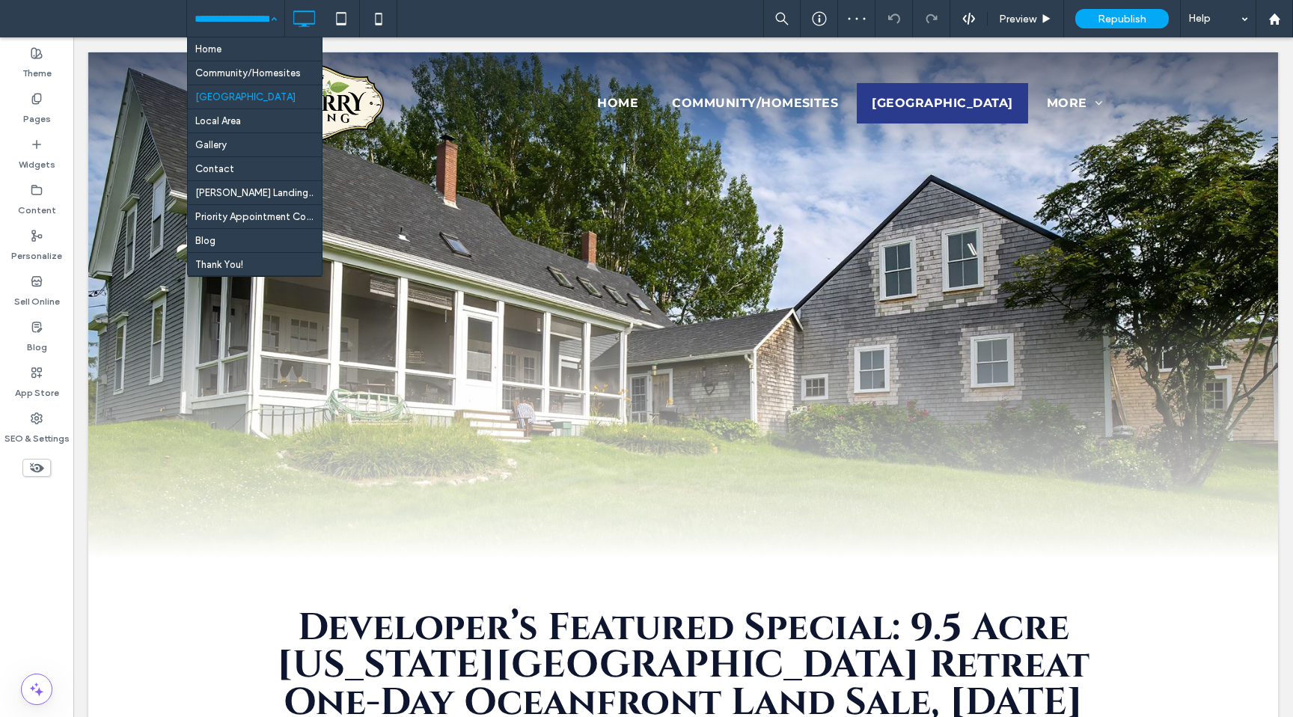
click at [224, 20] on input at bounding box center [231, 18] width 75 height 37
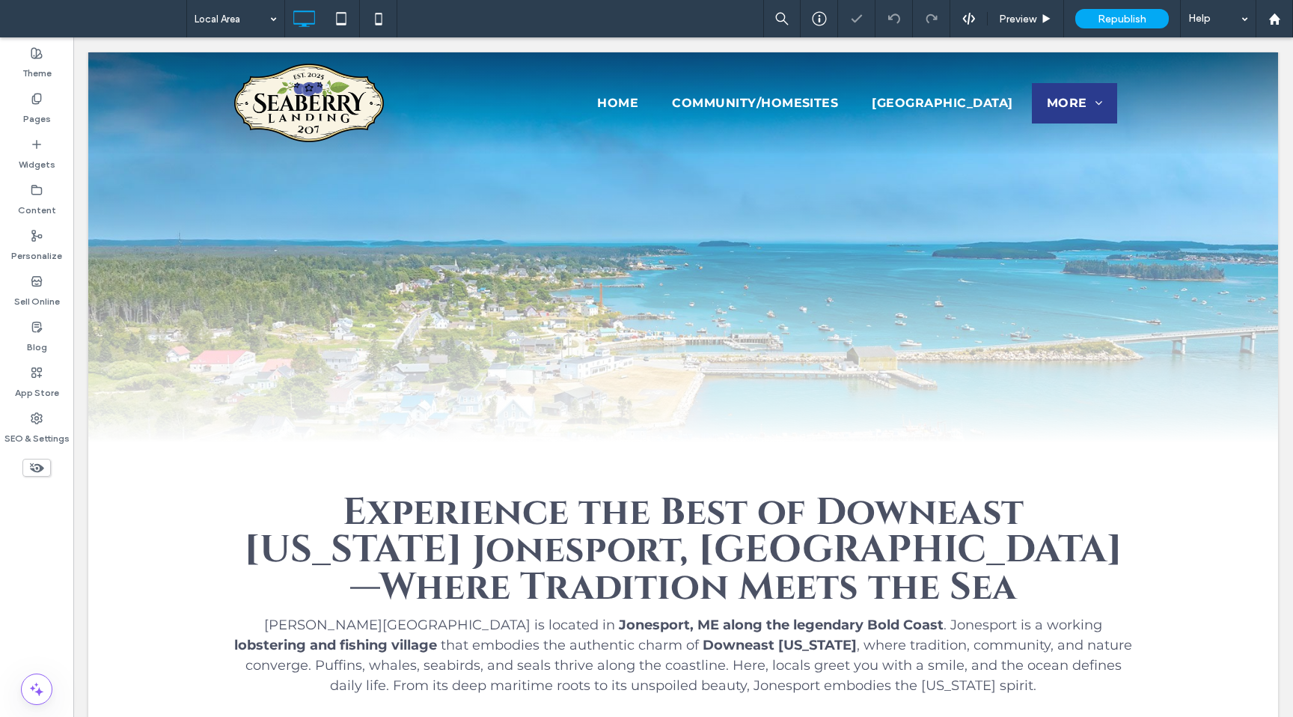
scroll to position [116, 0]
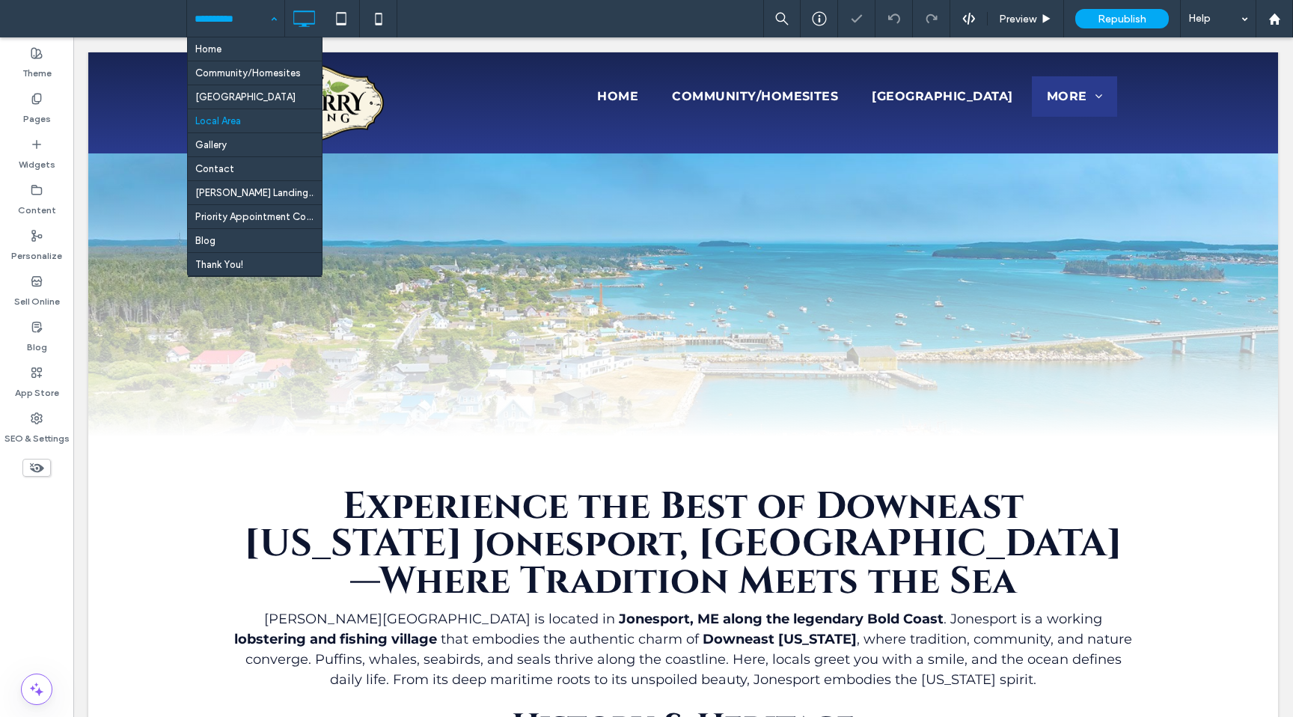
click at [222, 8] on input at bounding box center [231, 18] width 75 height 37
